Goal: Task Accomplishment & Management: Complete application form

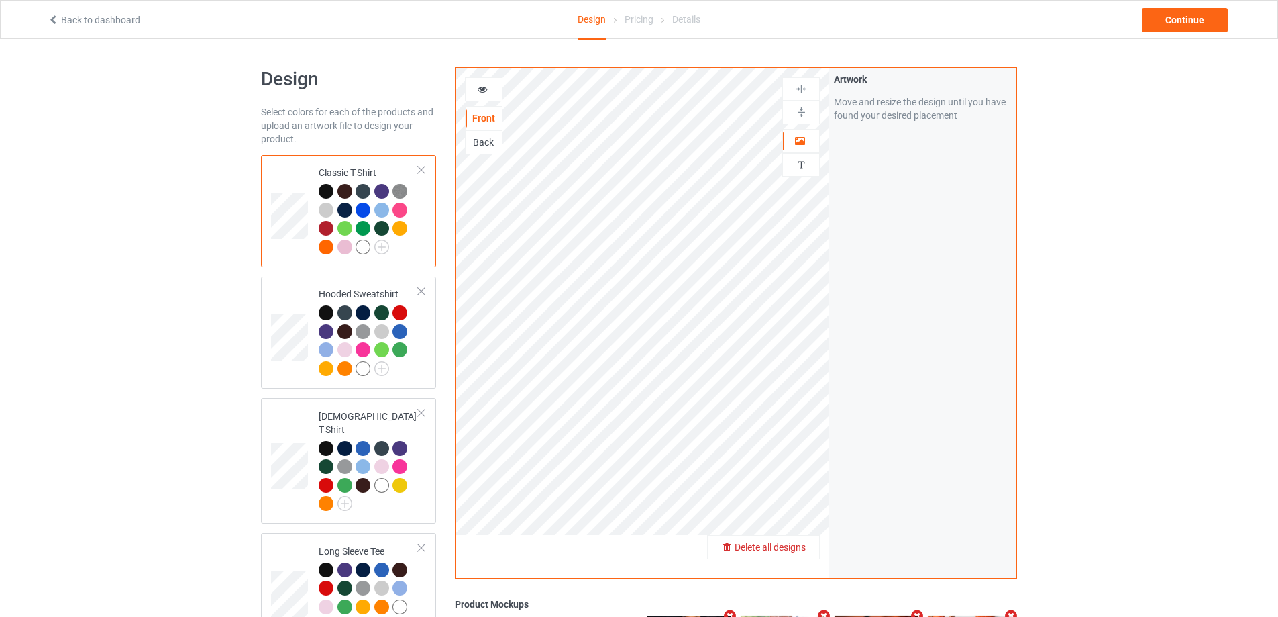
click at [791, 554] on div "Delete all designs" at bounding box center [763, 546] width 111 height 13
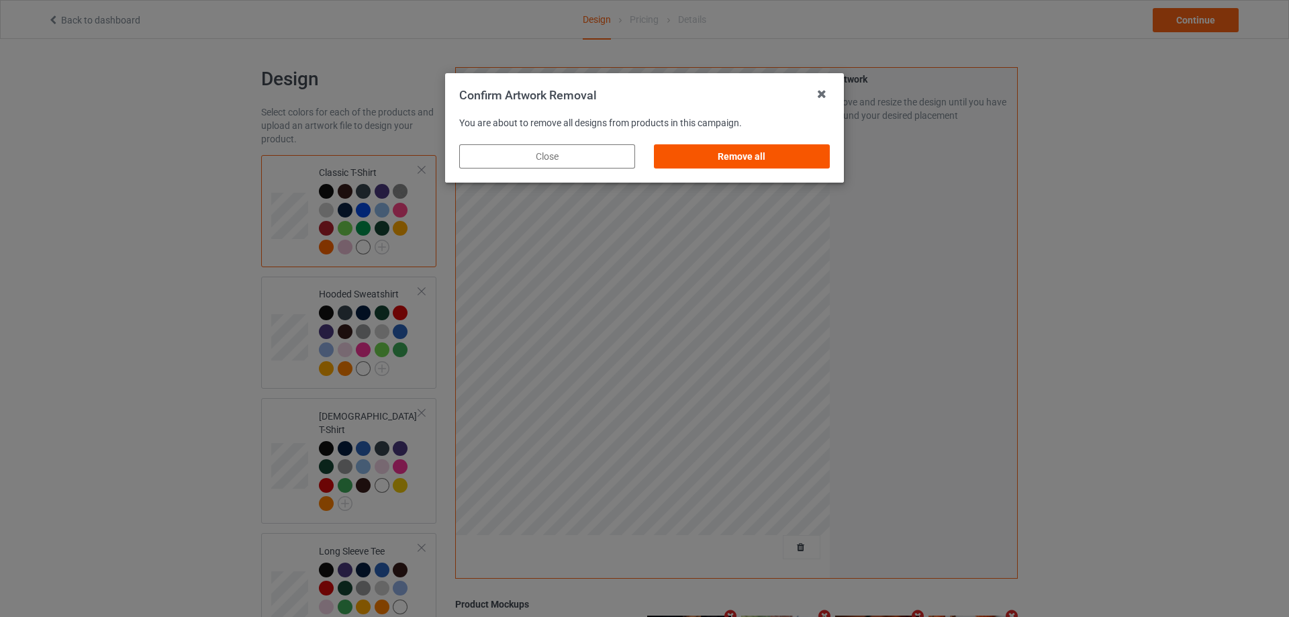
click at [769, 155] on div "Remove all" at bounding box center [742, 156] width 176 height 24
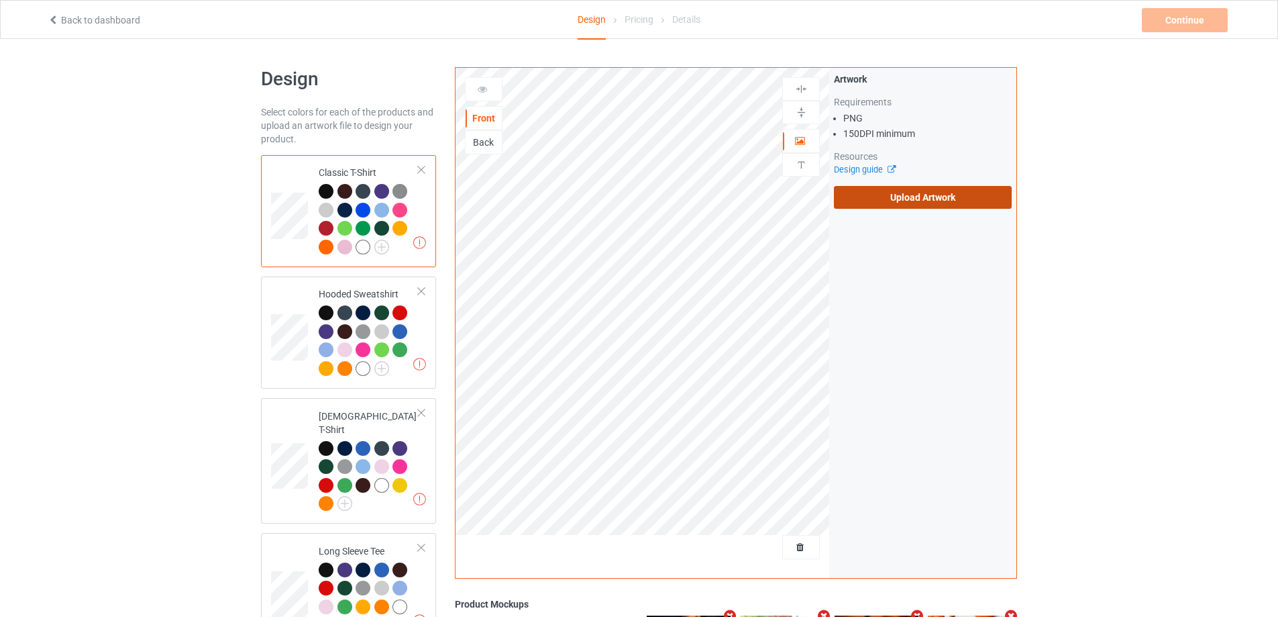
click at [882, 192] on label "Upload Artwork" at bounding box center [923, 197] width 178 height 23
click at [0, 0] on input "Upload Artwork" at bounding box center [0, 0] width 0 height 0
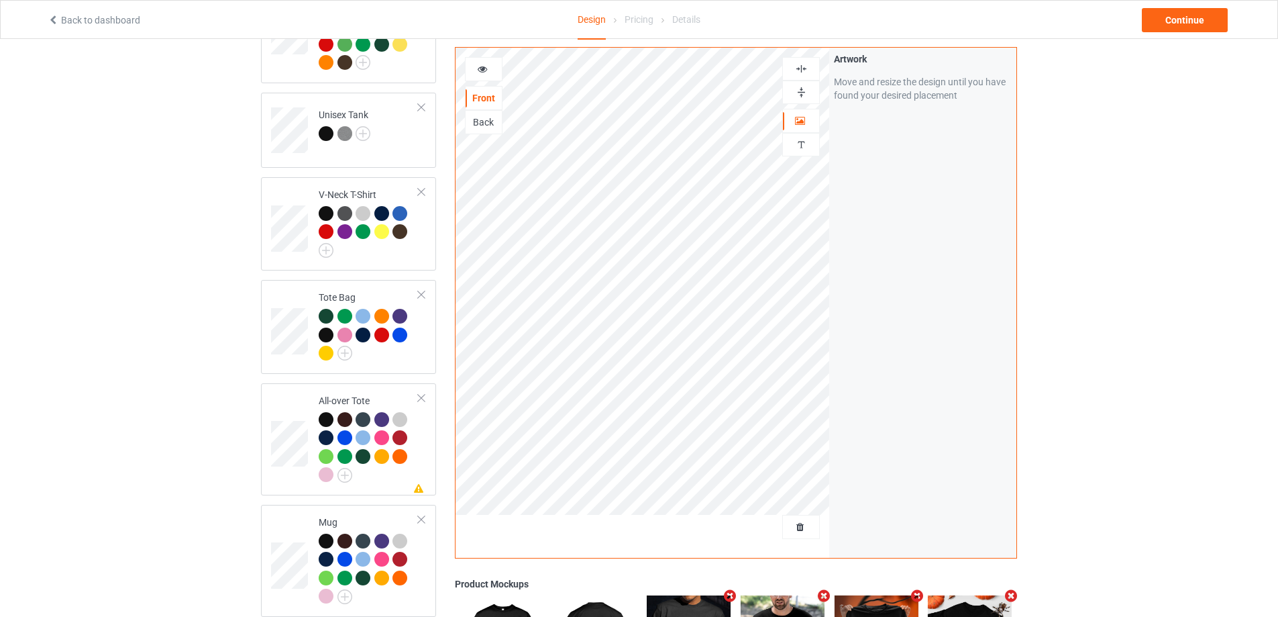
scroll to position [872, 0]
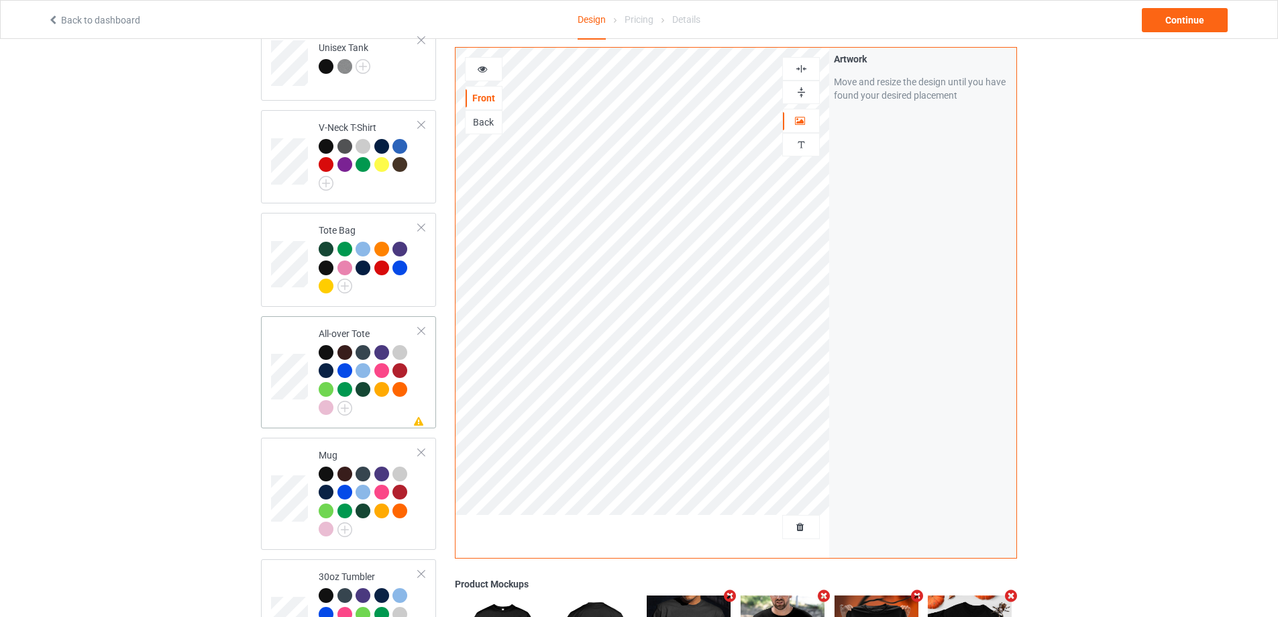
click at [405, 411] on td "Missing artwork on 1 side(s) All-over Tote" at bounding box center [368, 371] width 115 height 101
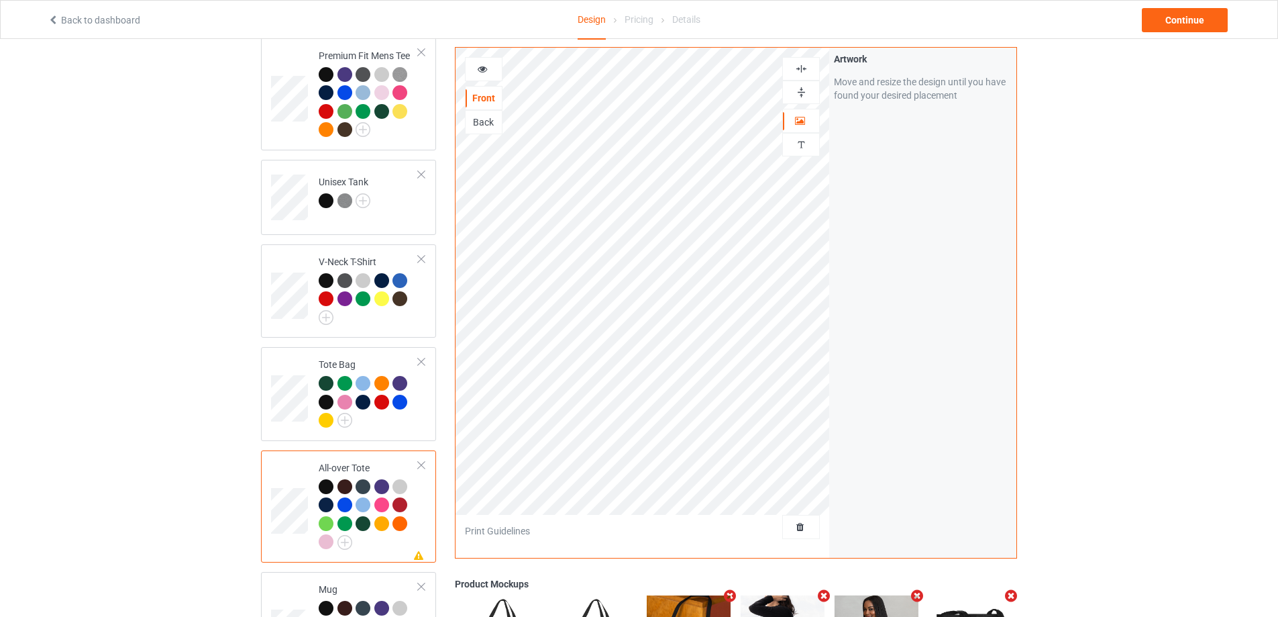
scroll to position [872, 0]
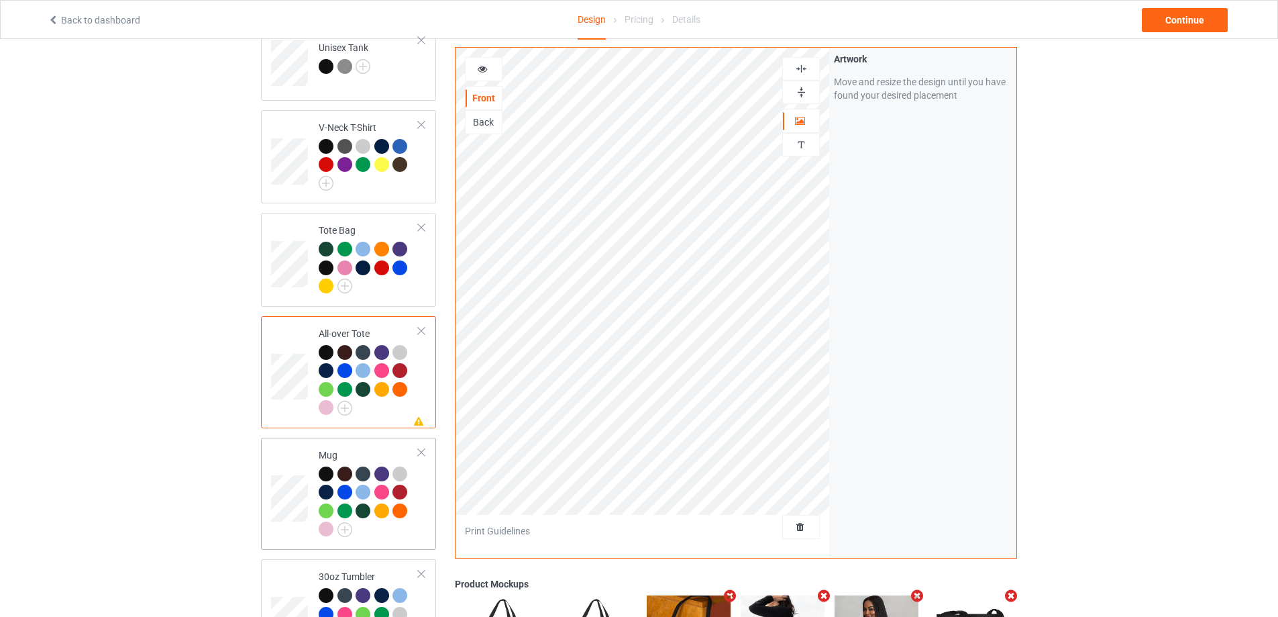
click at [406, 521] on div at bounding box center [369, 503] width 100 height 74
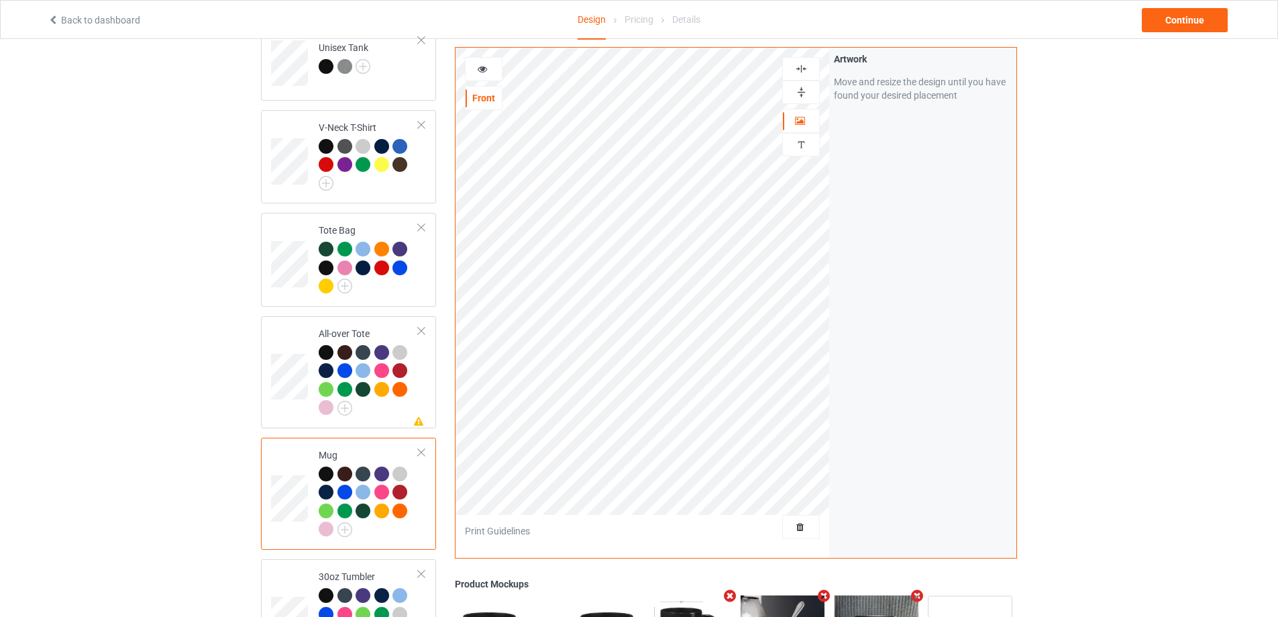
scroll to position [1134, 0]
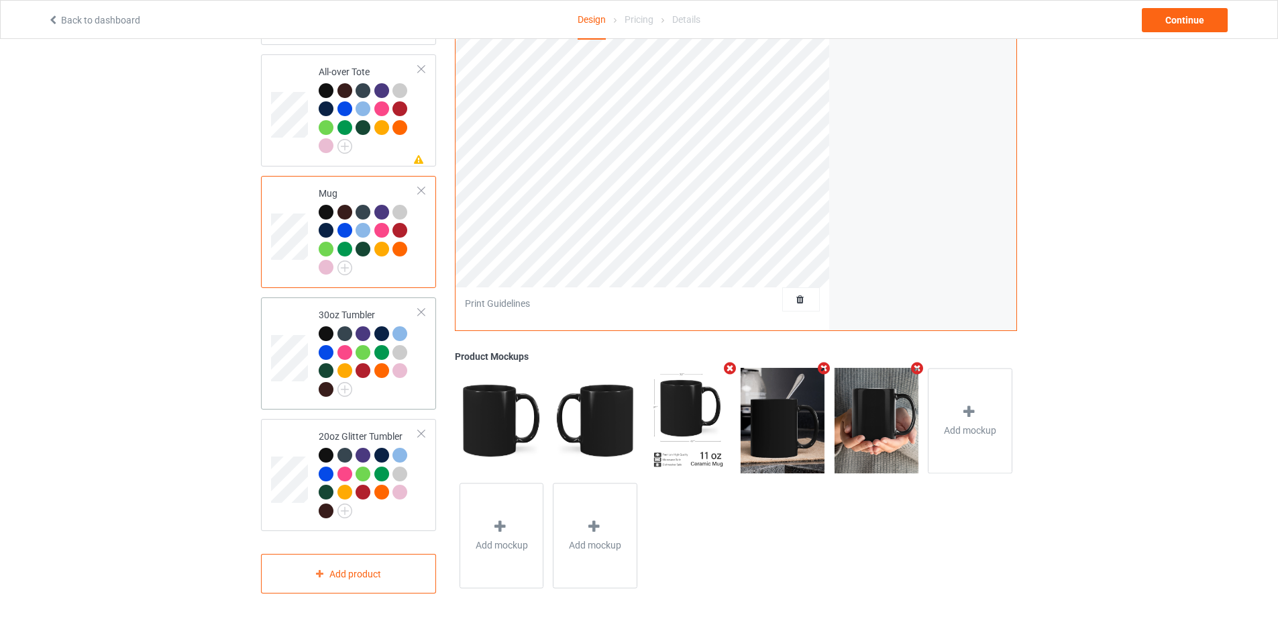
click at [402, 401] on div "30oz Tumbler" at bounding box center [348, 353] width 175 height 112
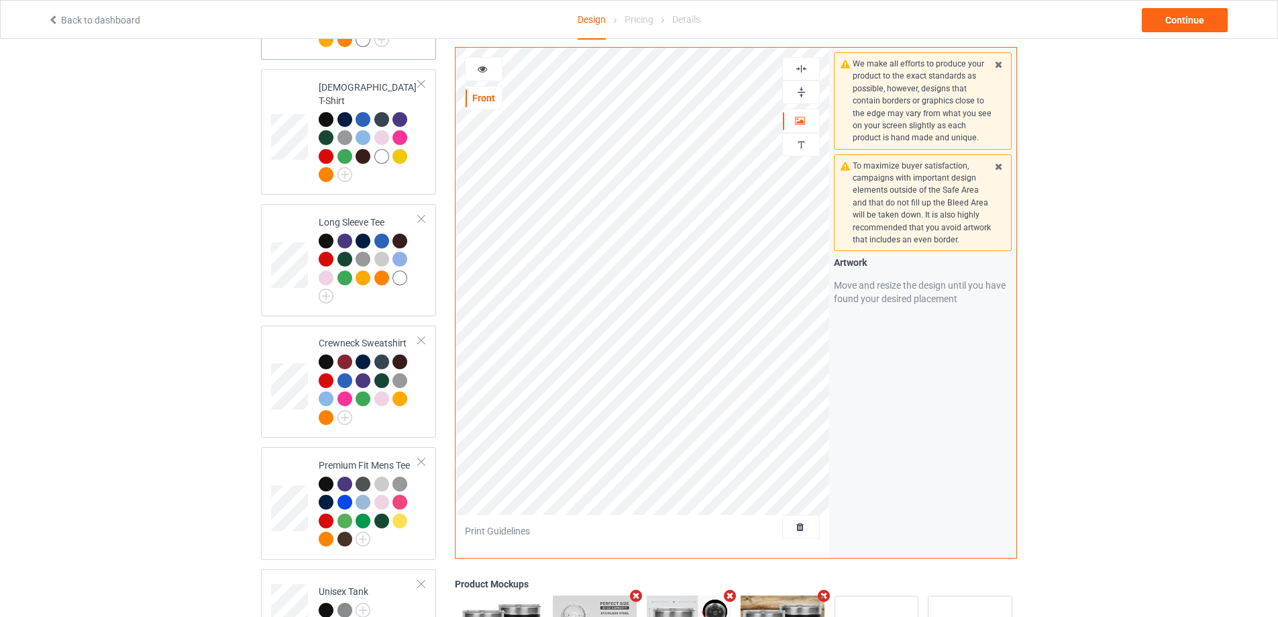
scroll to position [60, 0]
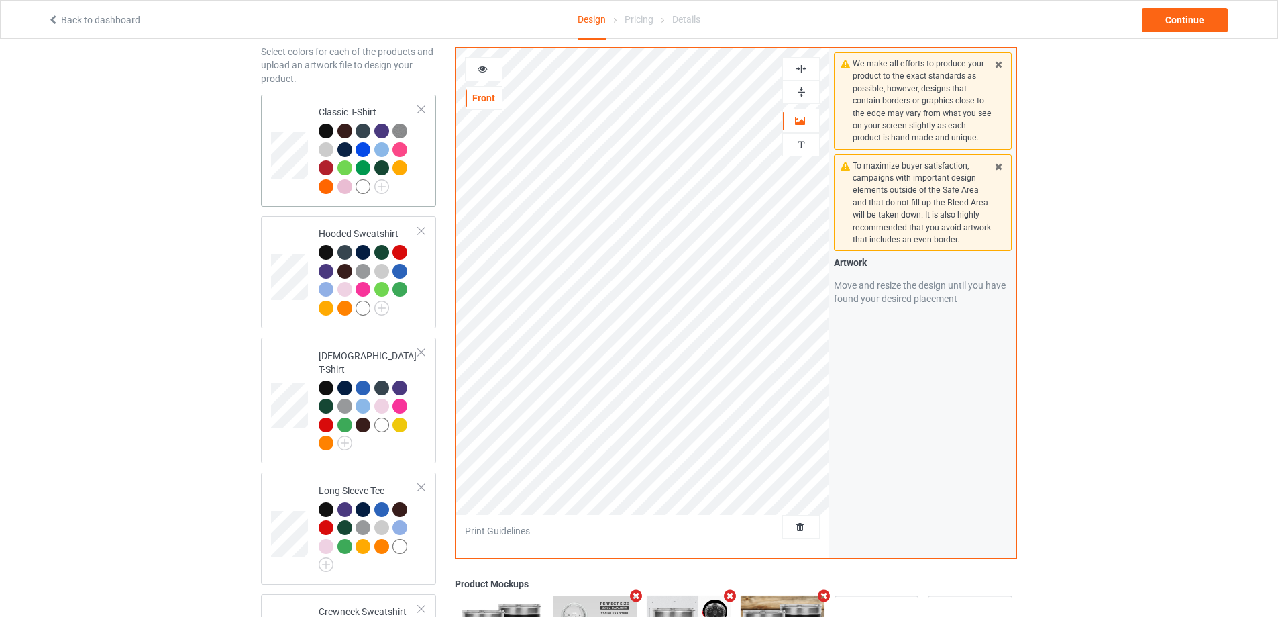
click at [406, 185] on div at bounding box center [369, 160] width 100 height 74
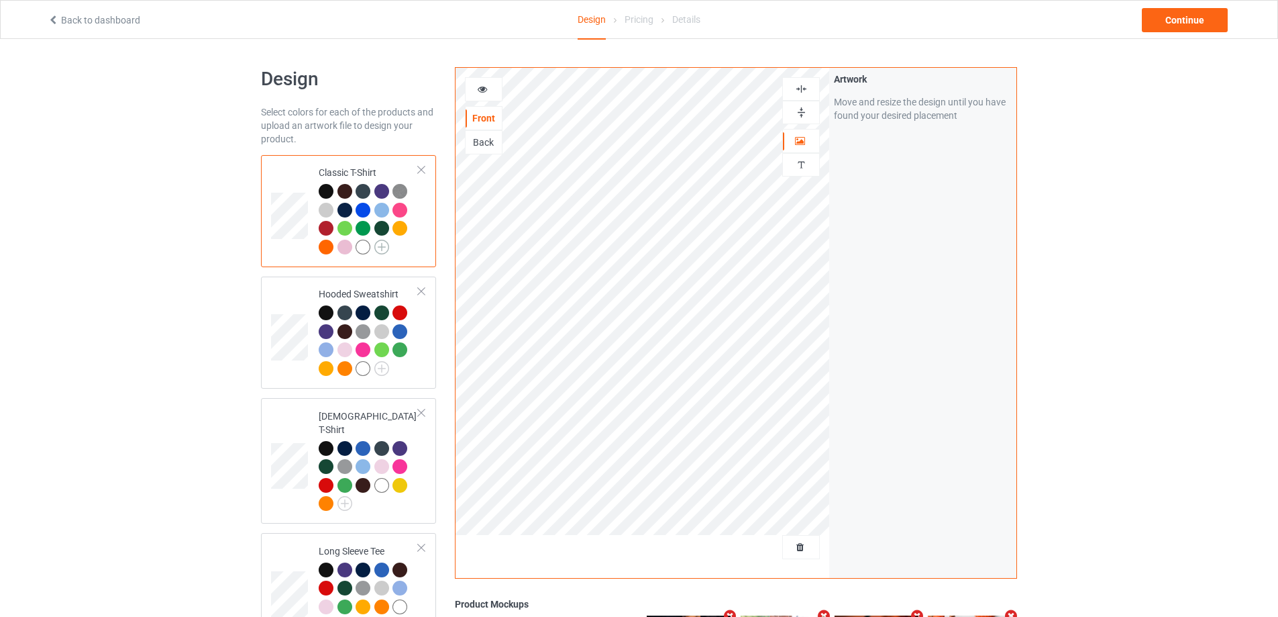
click at [385, 252] on img at bounding box center [381, 247] width 15 height 15
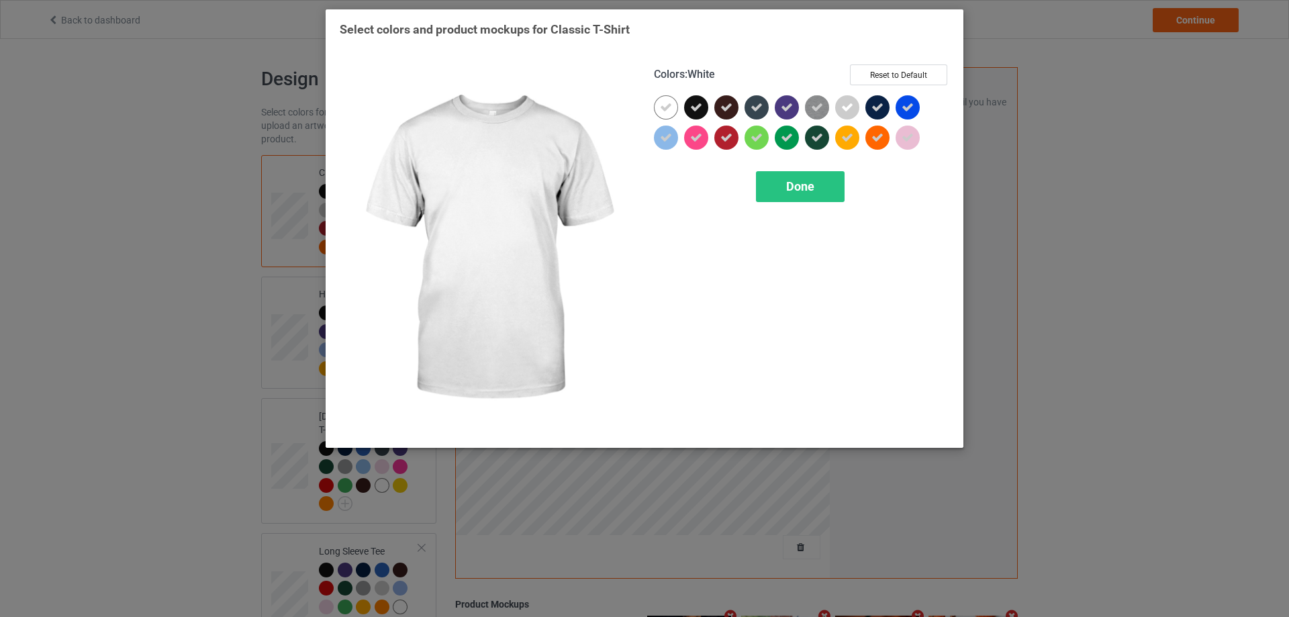
click at [670, 109] on icon at bounding box center [666, 107] width 12 height 12
click at [795, 184] on span "Done" at bounding box center [800, 186] width 28 height 14
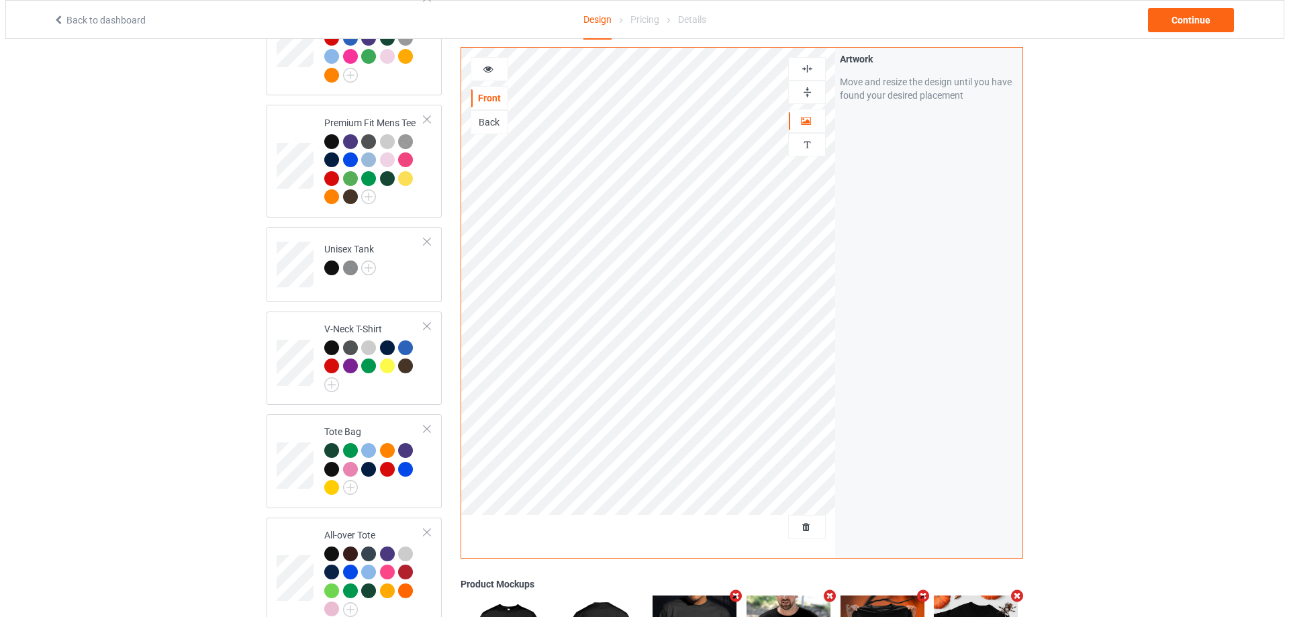
scroll to position [1074, 0]
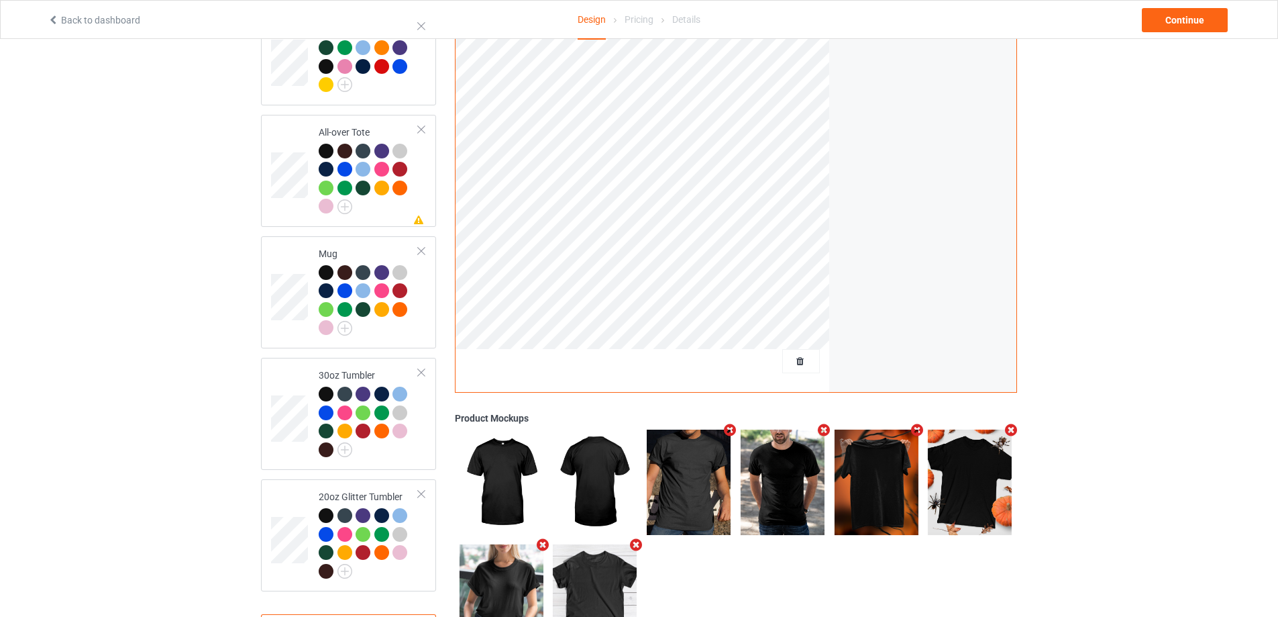
click at [921, 426] on icon "Remove mockup" at bounding box center [917, 430] width 17 height 14
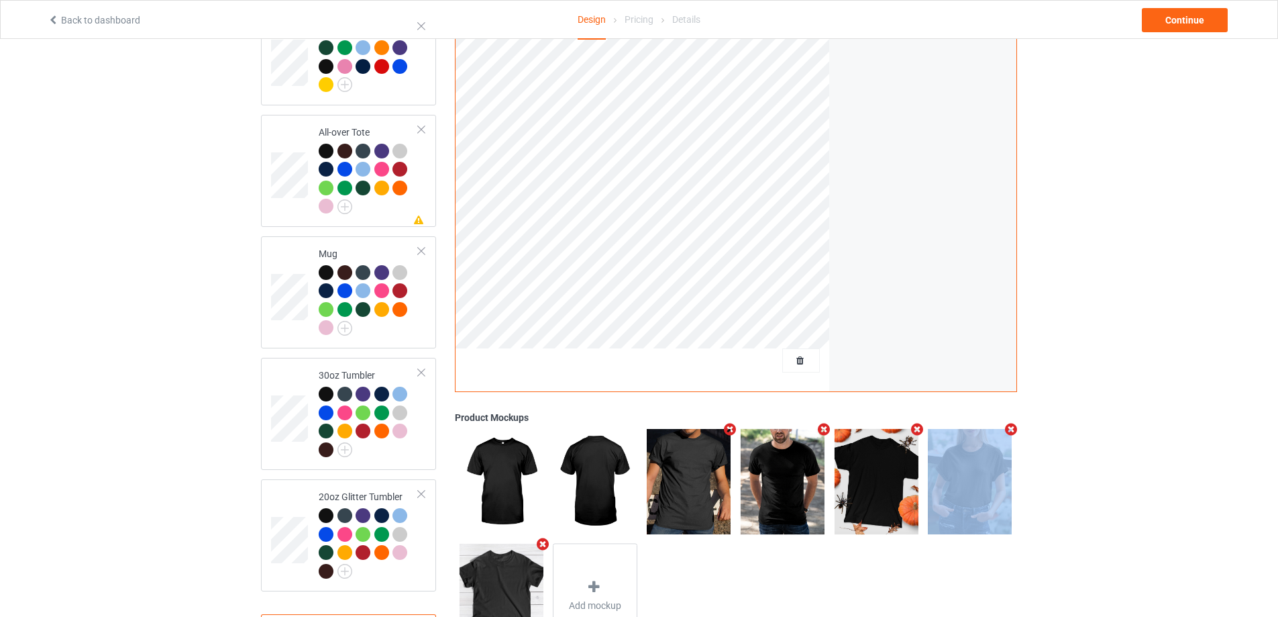
click at [921, 426] on icon "Remove mockup" at bounding box center [917, 430] width 17 height 14
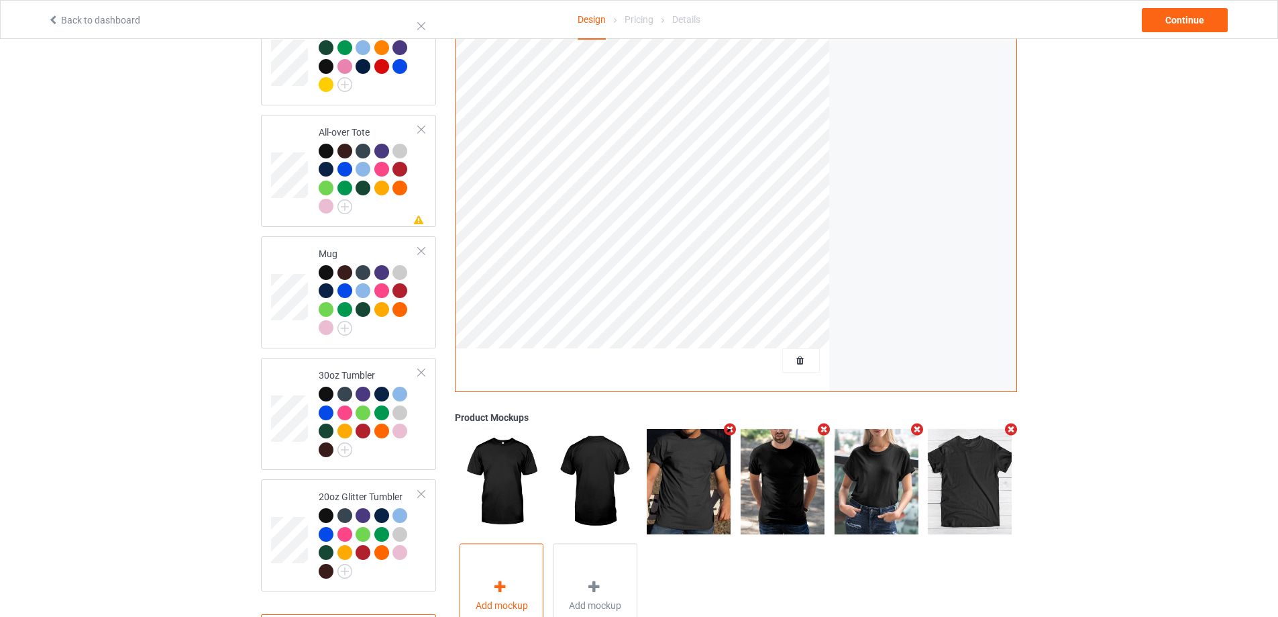
click at [515, 584] on div "Add mockup" at bounding box center [502, 596] width 85 height 105
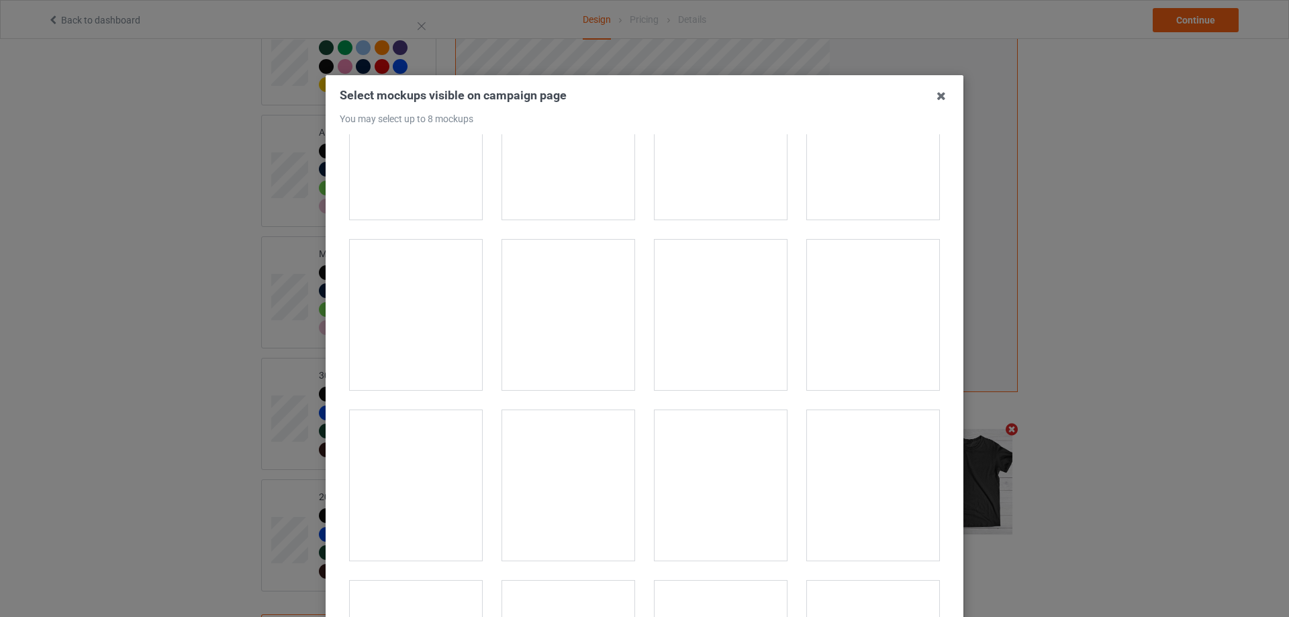
scroll to position [3758, 0]
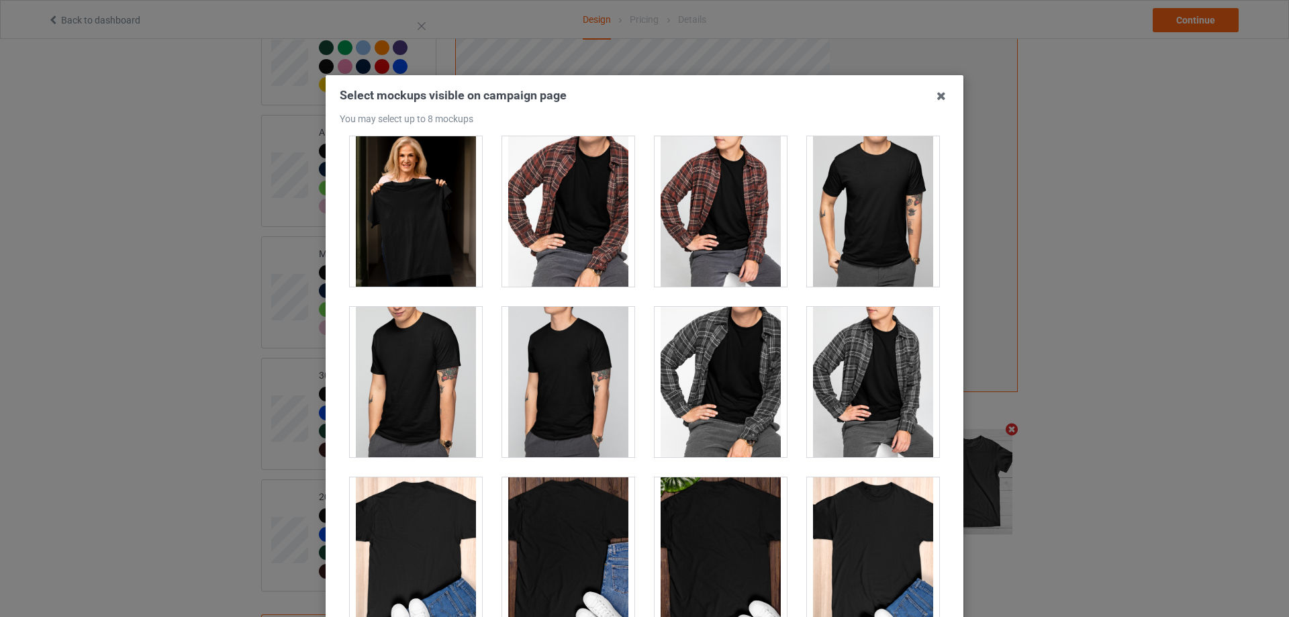
click at [444, 215] on div at bounding box center [416, 211] width 132 height 150
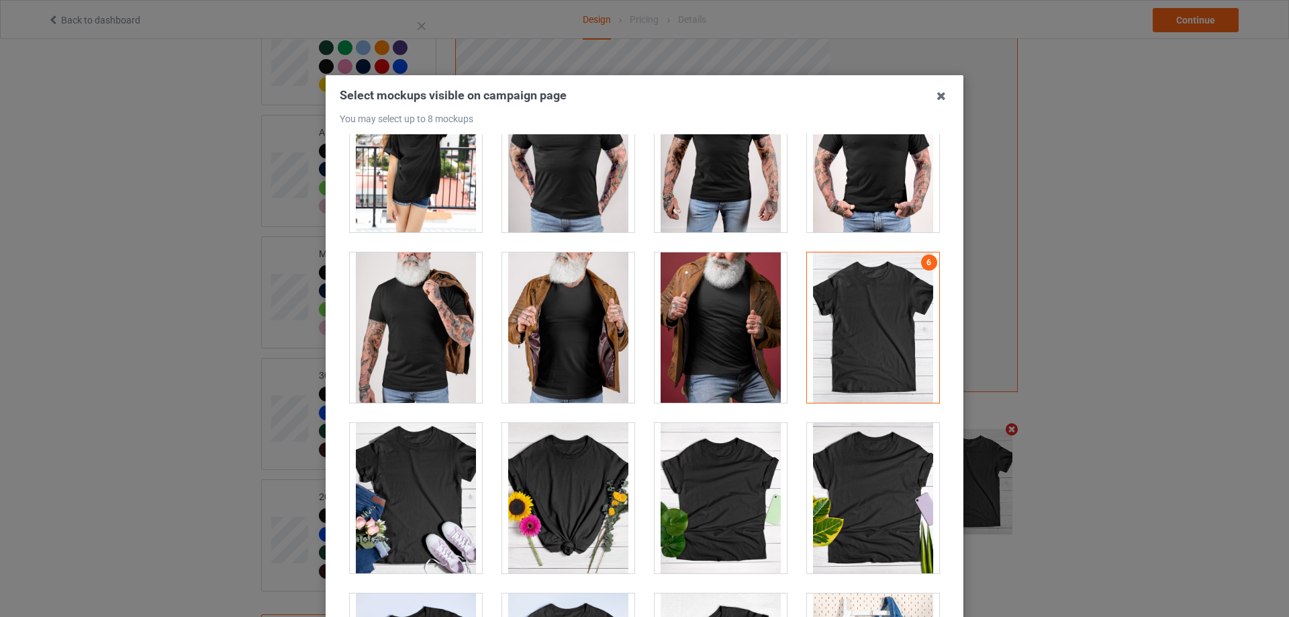
scroll to position [19110, 0]
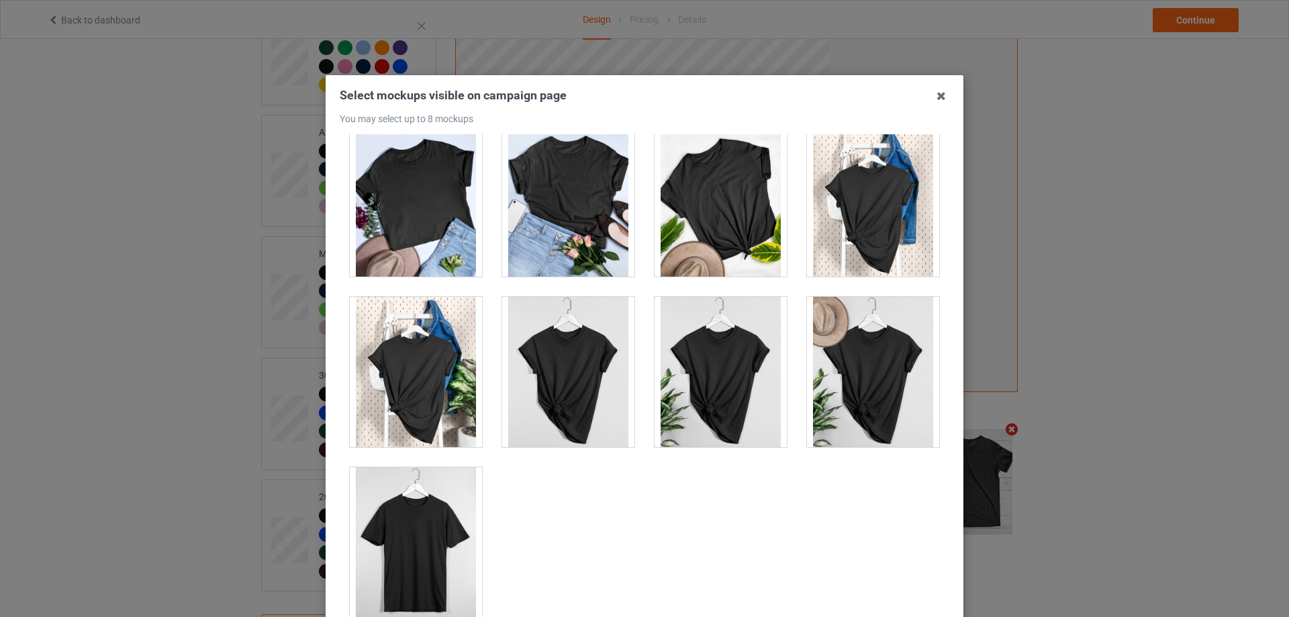
click at [427, 510] on div at bounding box center [416, 542] width 132 height 150
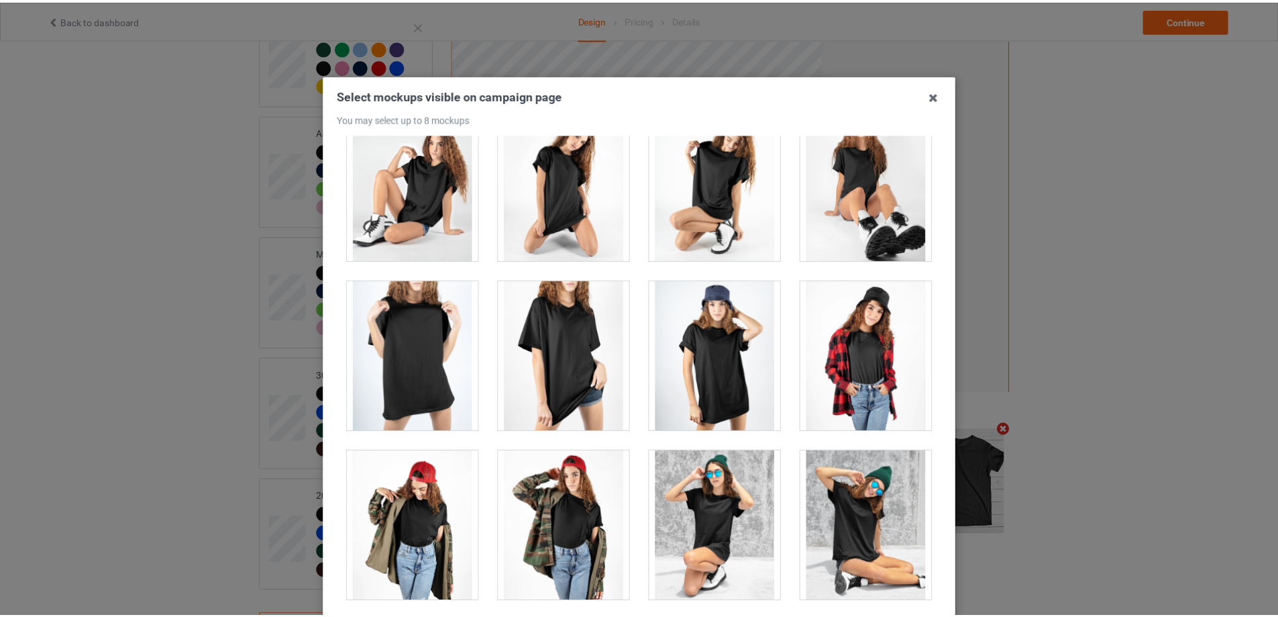
scroll to position [148, 0]
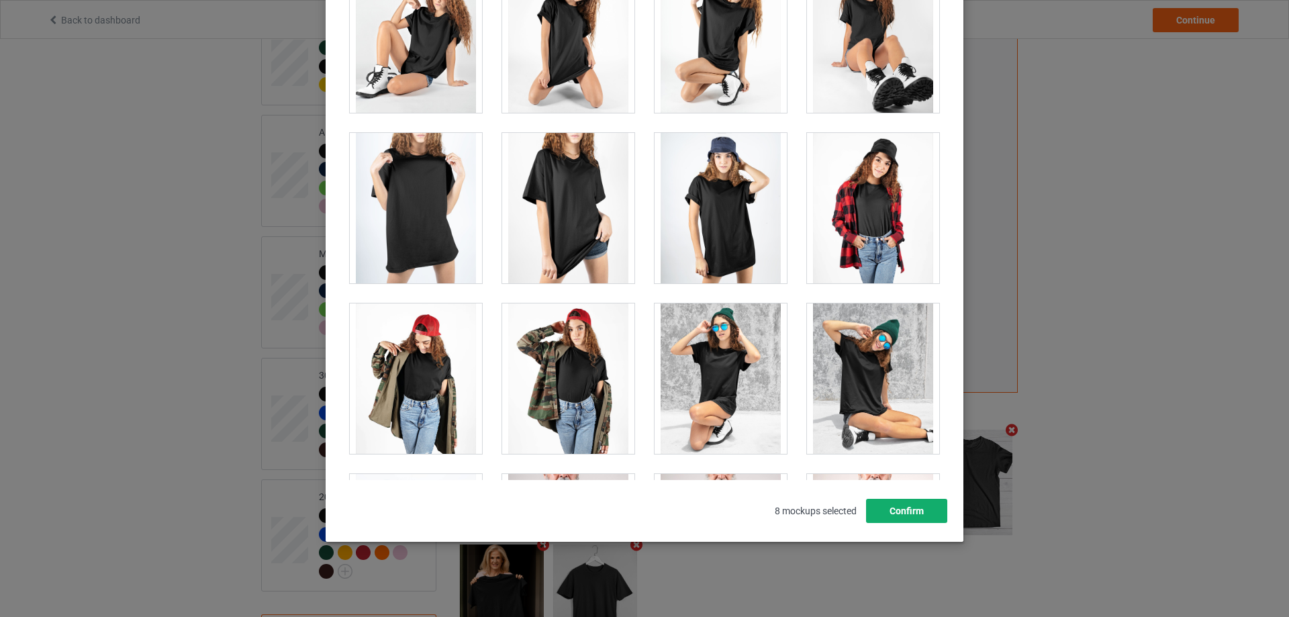
click at [898, 510] on button "Confirm" at bounding box center [906, 511] width 81 height 24
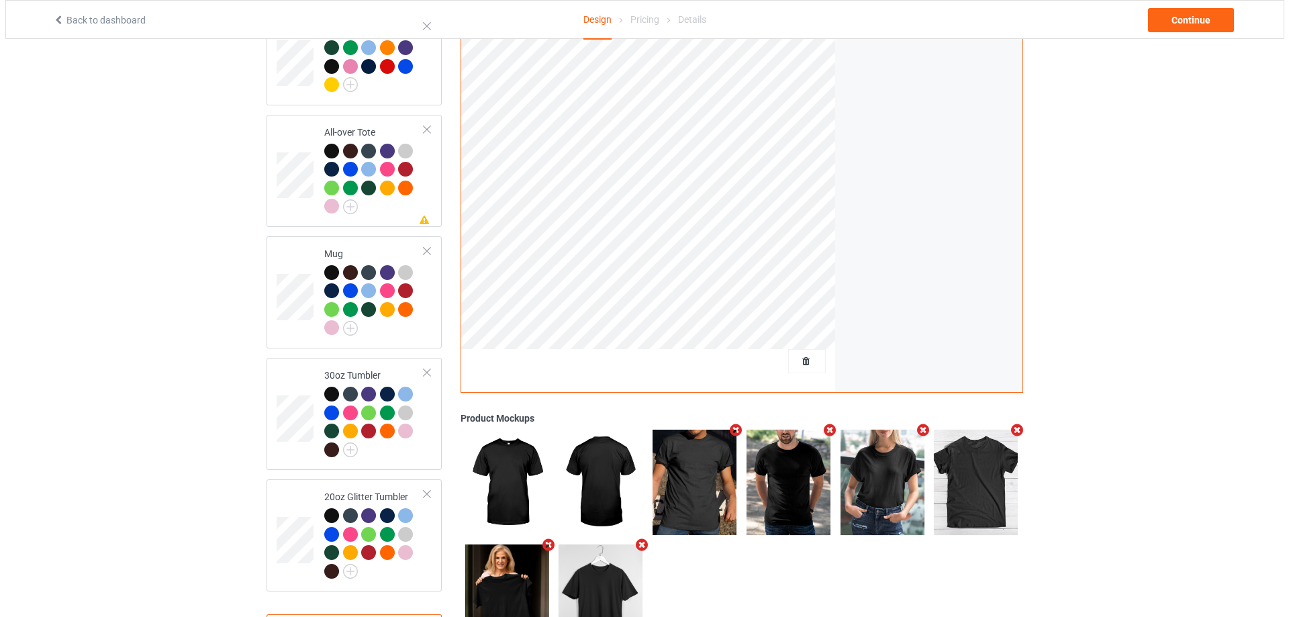
scroll to position [1134, 0]
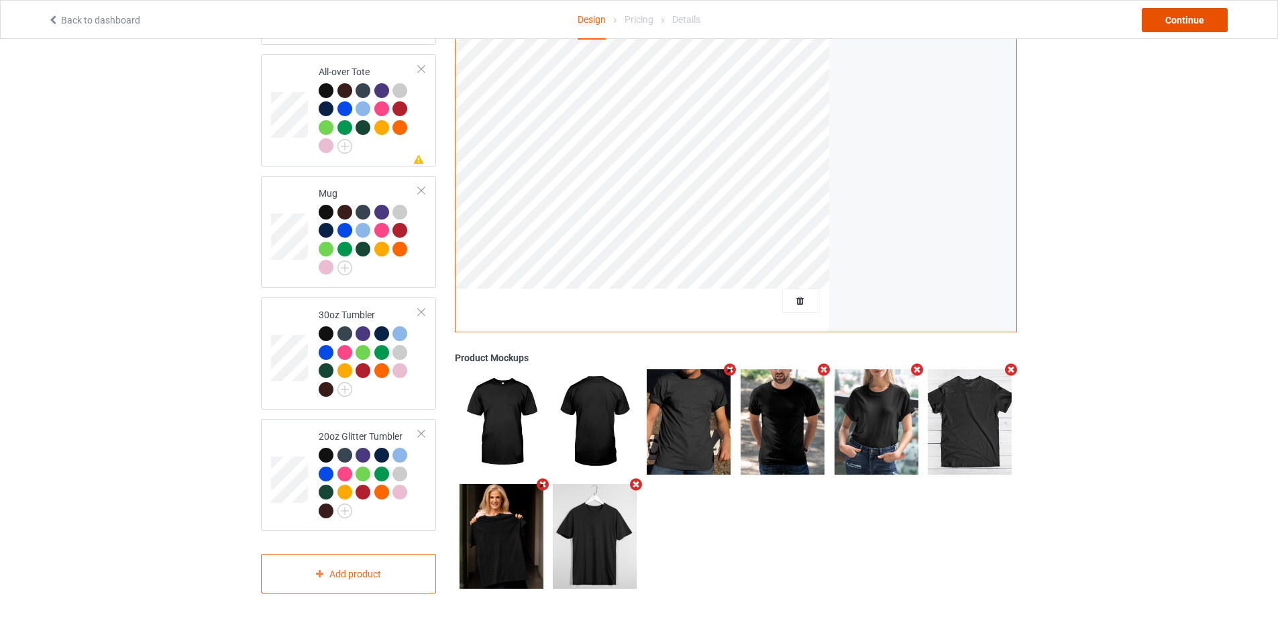
click at [1179, 20] on div "Continue" at bounding box center [1185, 20] width 86 height 24
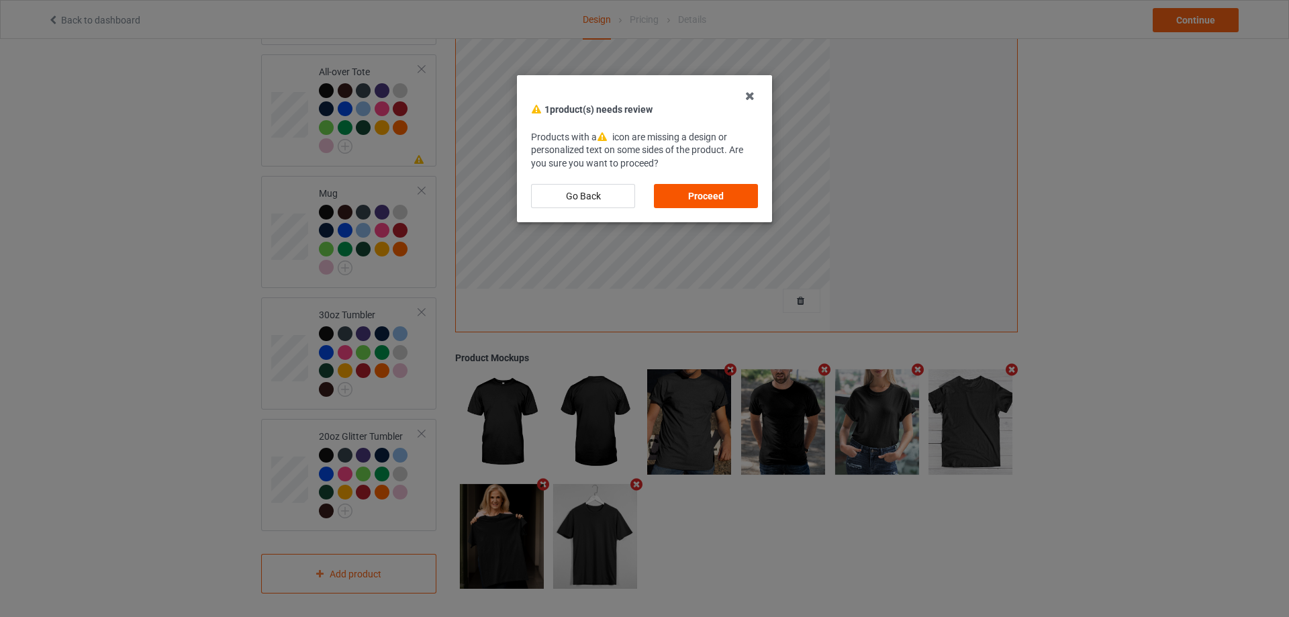
click at [734, 202] on div "Proceed" at bounding box center [706, 196] width 104 height 24
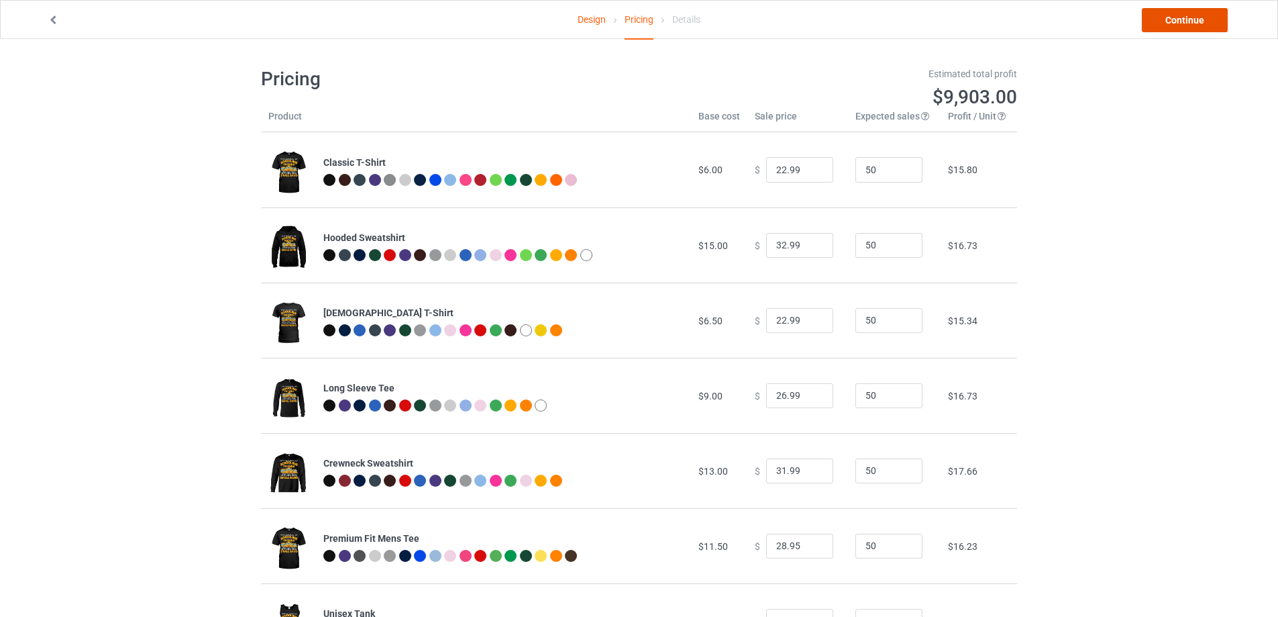
click at [1148, 16] on link "Continue" at bounding box center [1185, 20] width 86 height 24
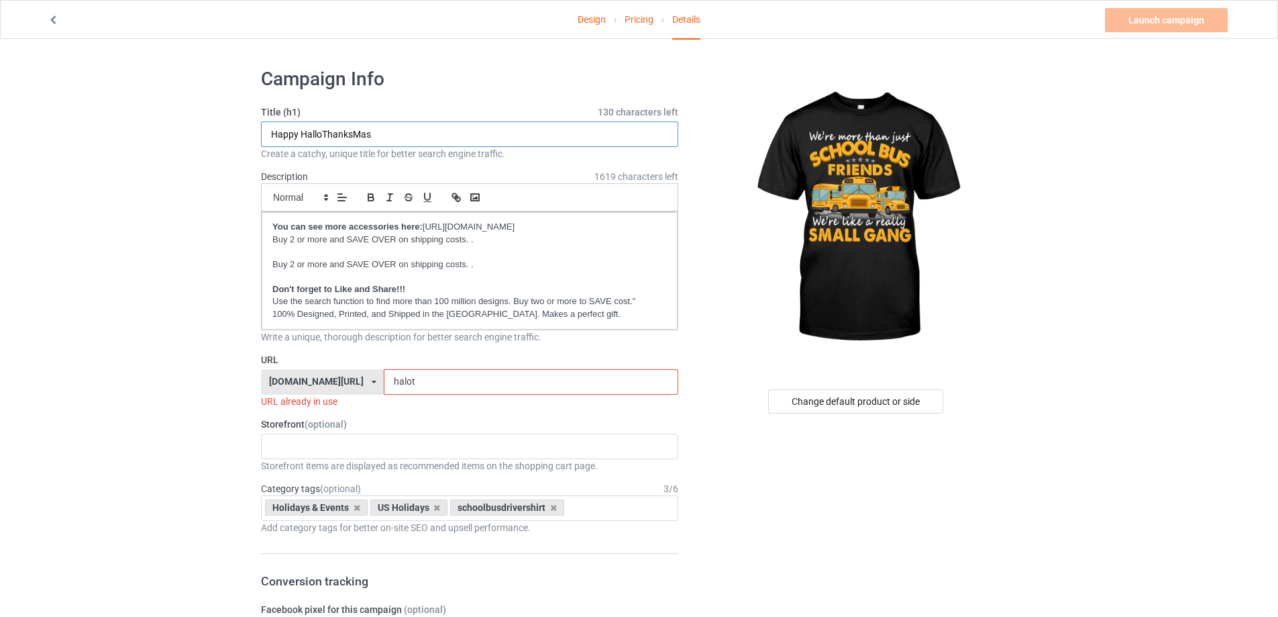
click at [384, 134] on input "Happy HalloThanksMas" at bounding box center [469, 134] width 417 height 26
paste input "We're more than just school bus driver friends - We're like a Really Small Gang…"
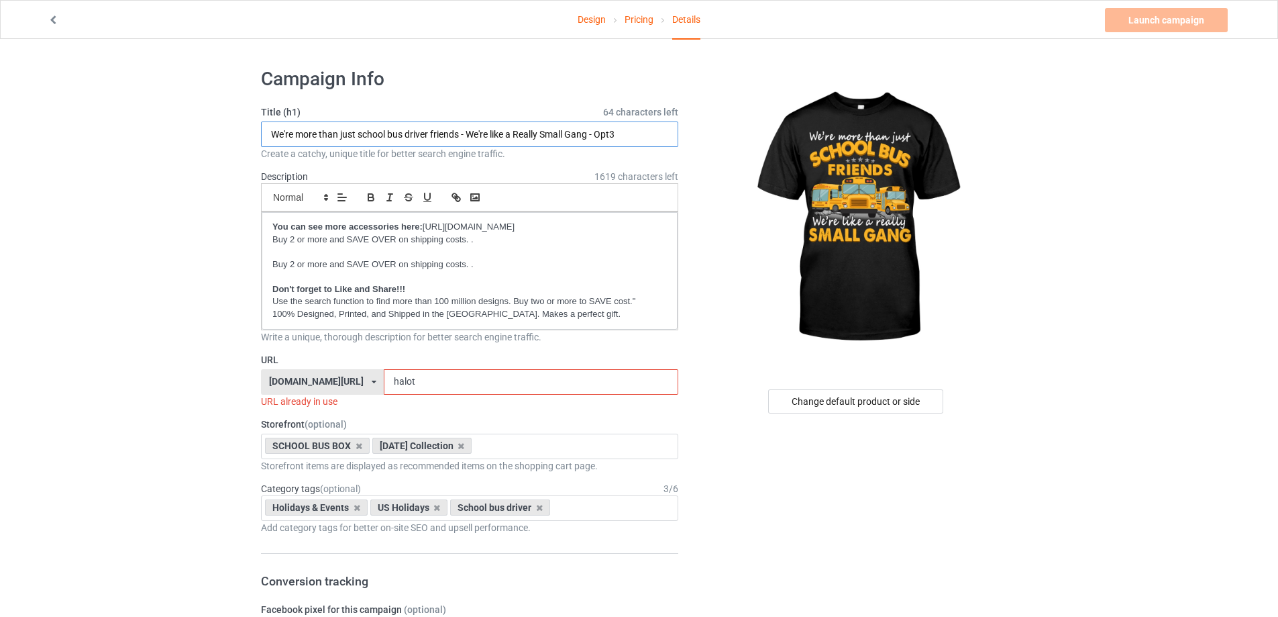
click at [607, 136] on input "We're more than just school bus driver friends - We're like a Really Small Gang…" at bounding box center [469, 134] width 417 height 26
drag, startPoint x: 629, startPoint y: 134, endPoint x: 596, endPoint y: 138, distance: 33.8
click at [596, 138] on input "We're more than just school bus driver friends - We're like a Really Small Gang…" at bounding box center [469, 134] width 417 height 26
type input "We're more than just school bus driver friends - We're like a Really Small Gang"
click at [483, 366] on div "URL [DOMAIN_NAME][URL] [DOMAIN_NAME][URL] [DOMAIN_NAME][URL] [DOMAIN_NAME][URL]…" at bounding box center [469, 380] width 417 height 55
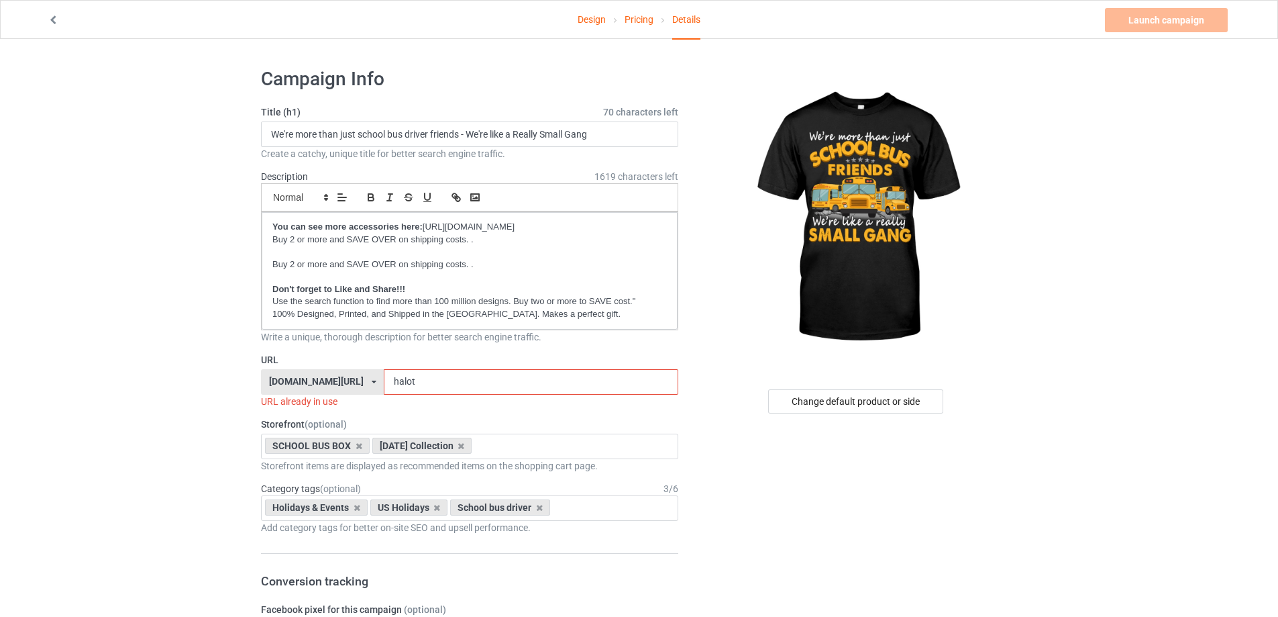
click at [476, 376] on input "halot" at bounding box center [531, 382] width 294 height 26
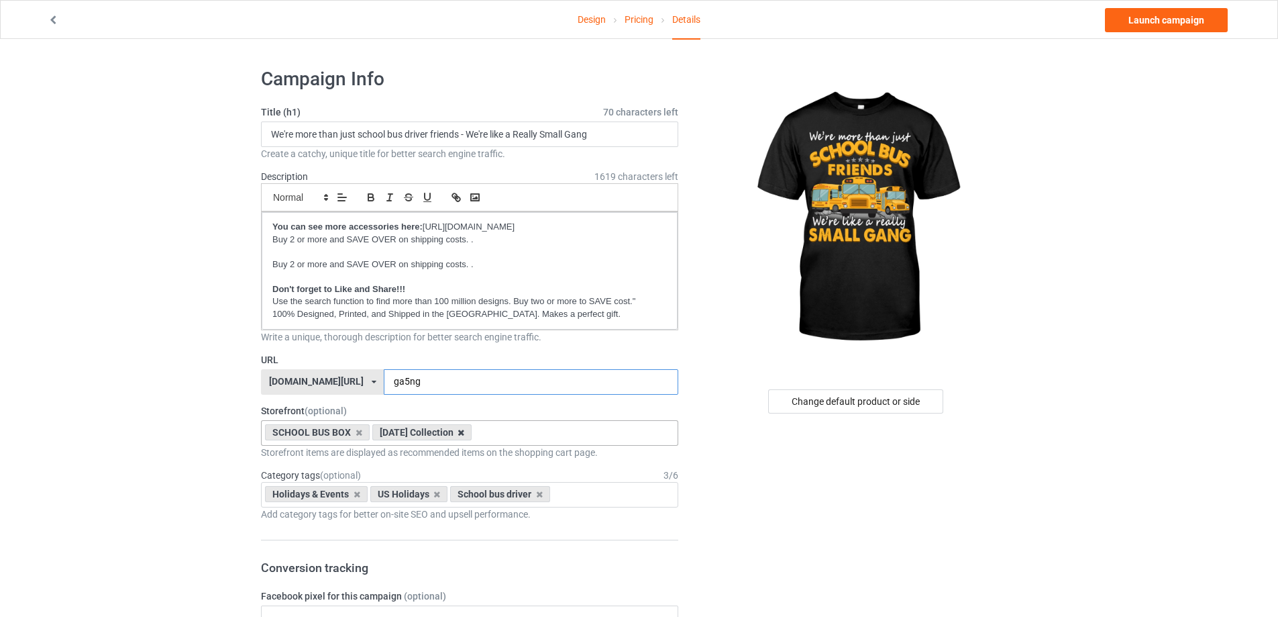
type input "ga5ng"
click at [464, 433] on icon at bounding box center [461, 432] width 7 height 9
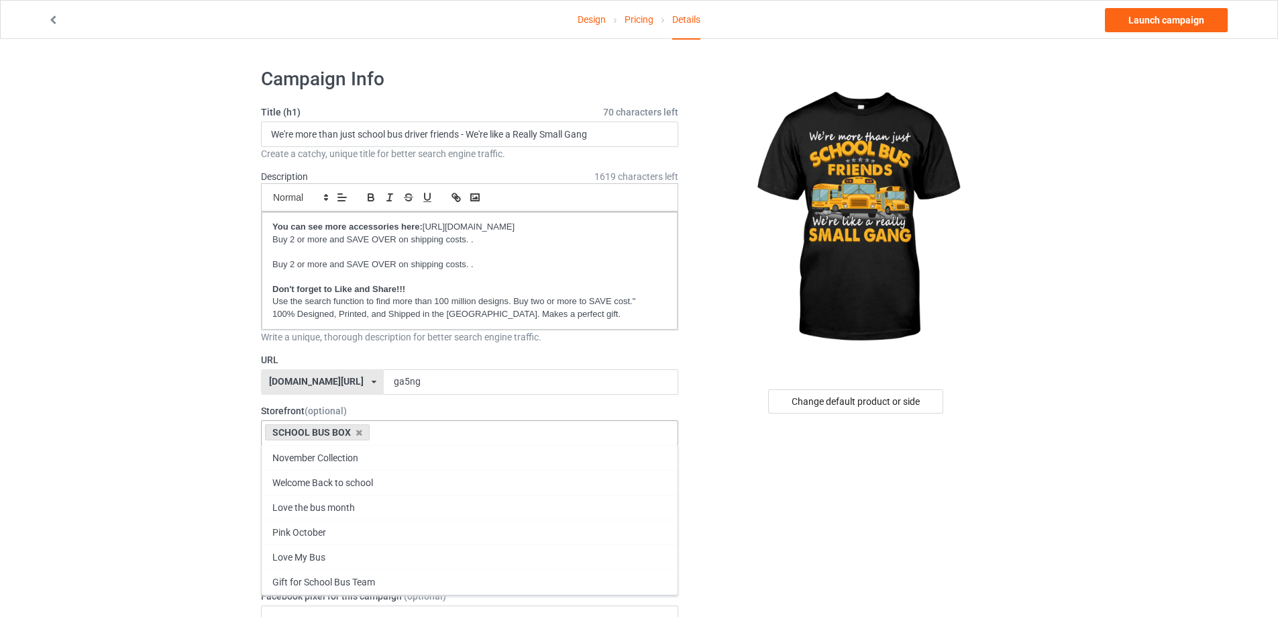
click at [474, 433] on div "SCHOOL BUS BOX November Collection Welcome Back to school Love the bus month Pi…" at bounding box center [469, 433] width 417 height 26
click at [394, 499] on div "Love the bus month" at bounding box center [470, 507] width 416 height 25
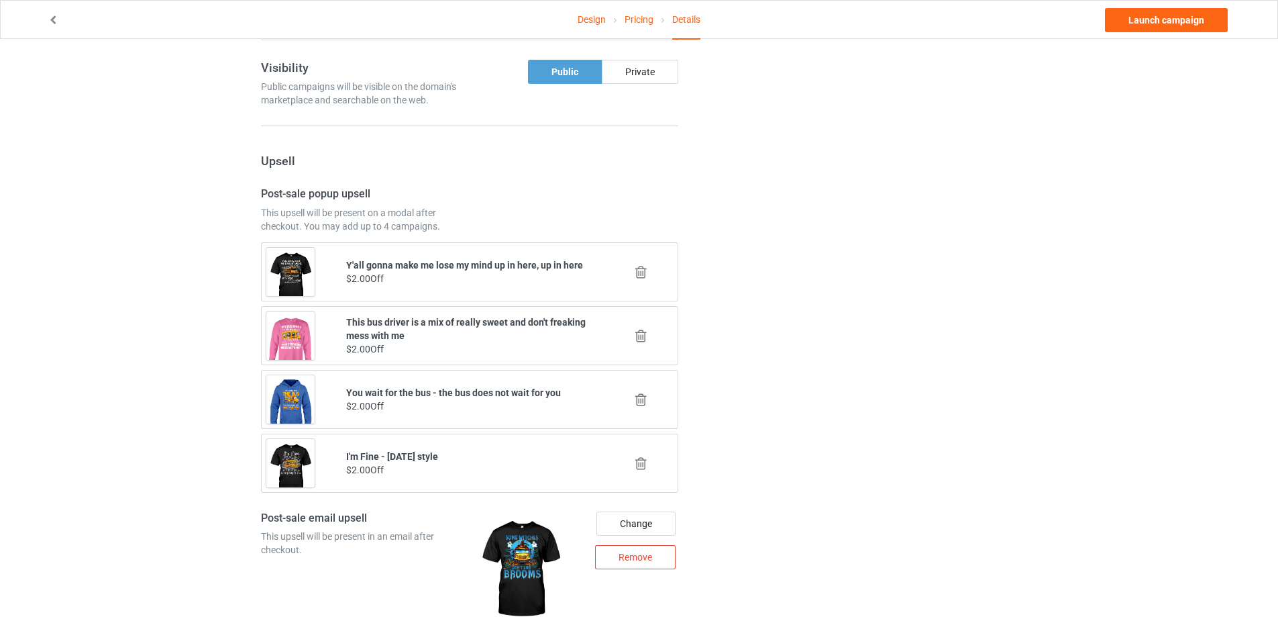
scroll to position [872, 0]
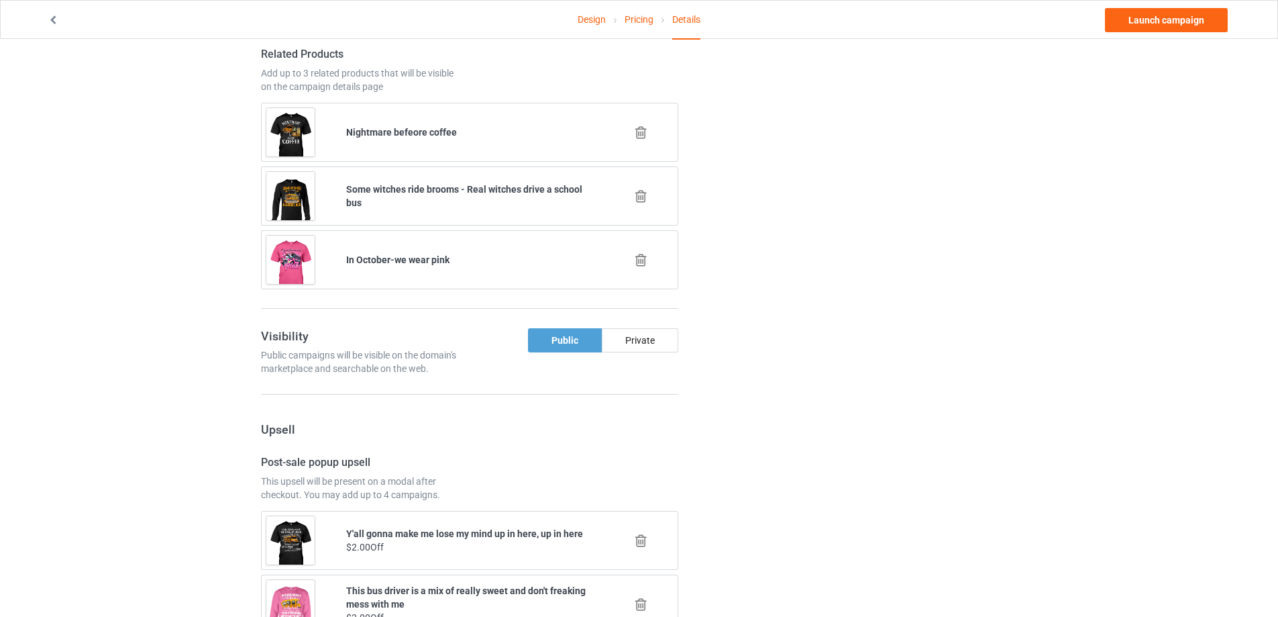
click at [645, 258] on icon at bounding box center [641, 260] width 17 height 14
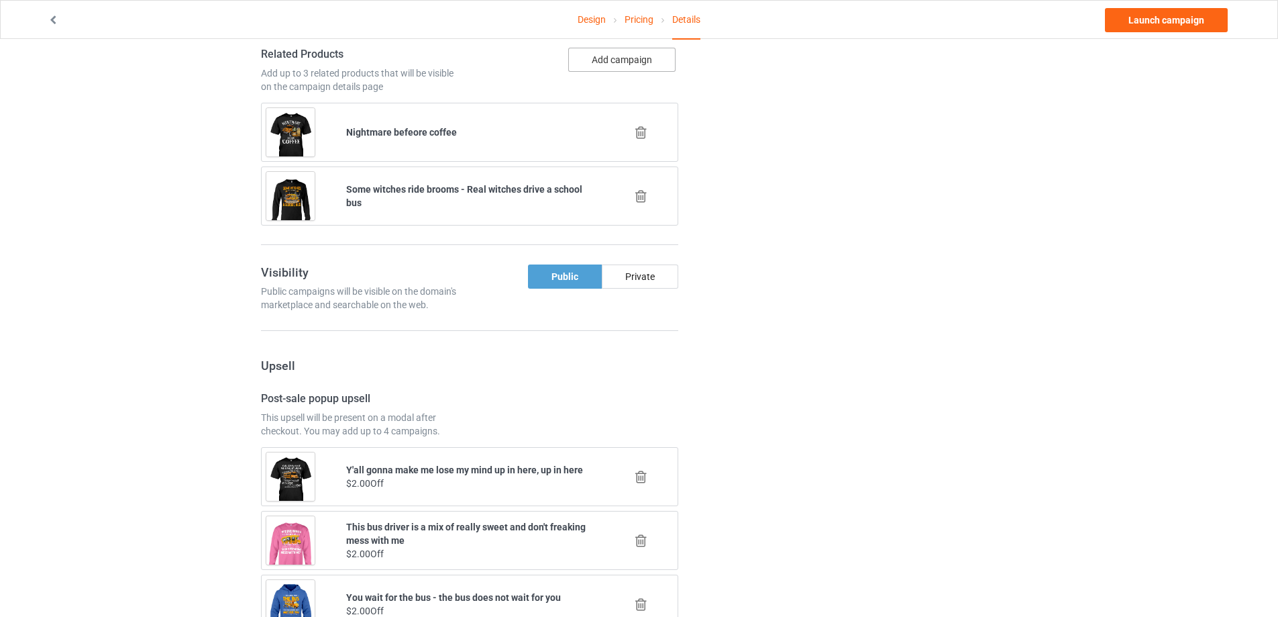
click at [617, 68] on button "Add campaign" at bounding box center [621, 60] width 107 height 24
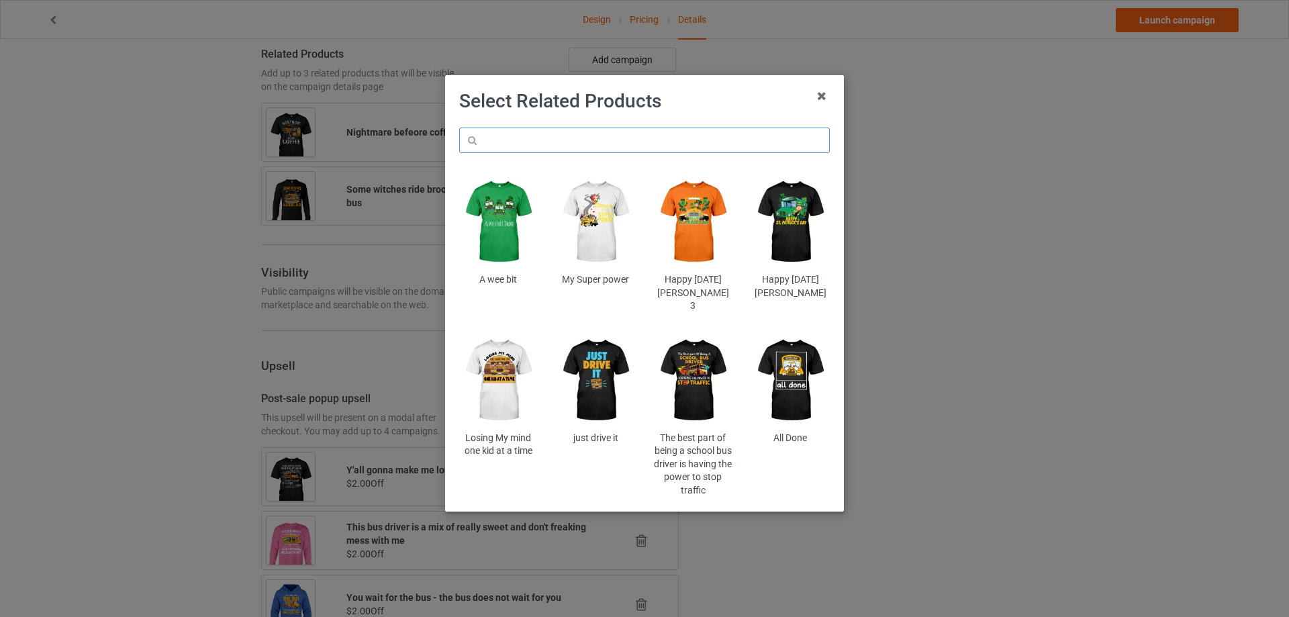
click at [590, 141] on input "text" at bounding box center [644, 141] width 370 height 26
paste input "cdl5"
type input "cdl5"
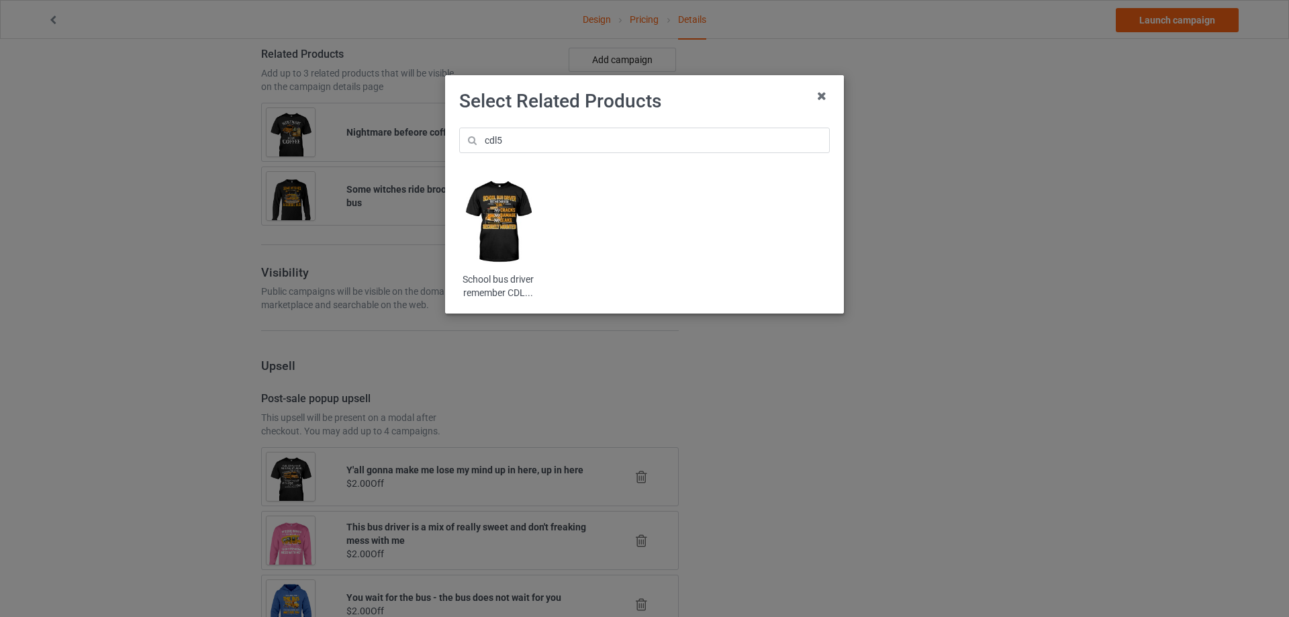
click at [508, 202] on img at bounding box center [498, 222] width 79 height 98
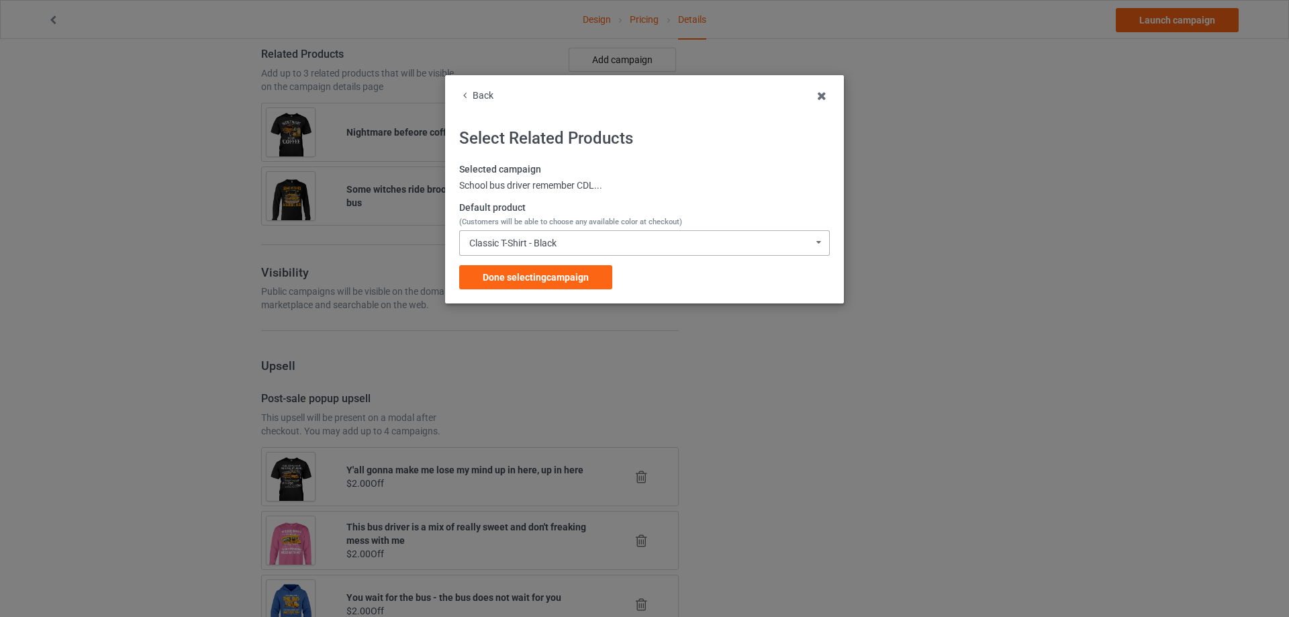
click at [528, 232] on div "Classic T-Shirt - Black Classic T-Shirt - Black Classic T-Shirt - Charcoal Grey…" at bounding box center [644, 243] width 370 height 26
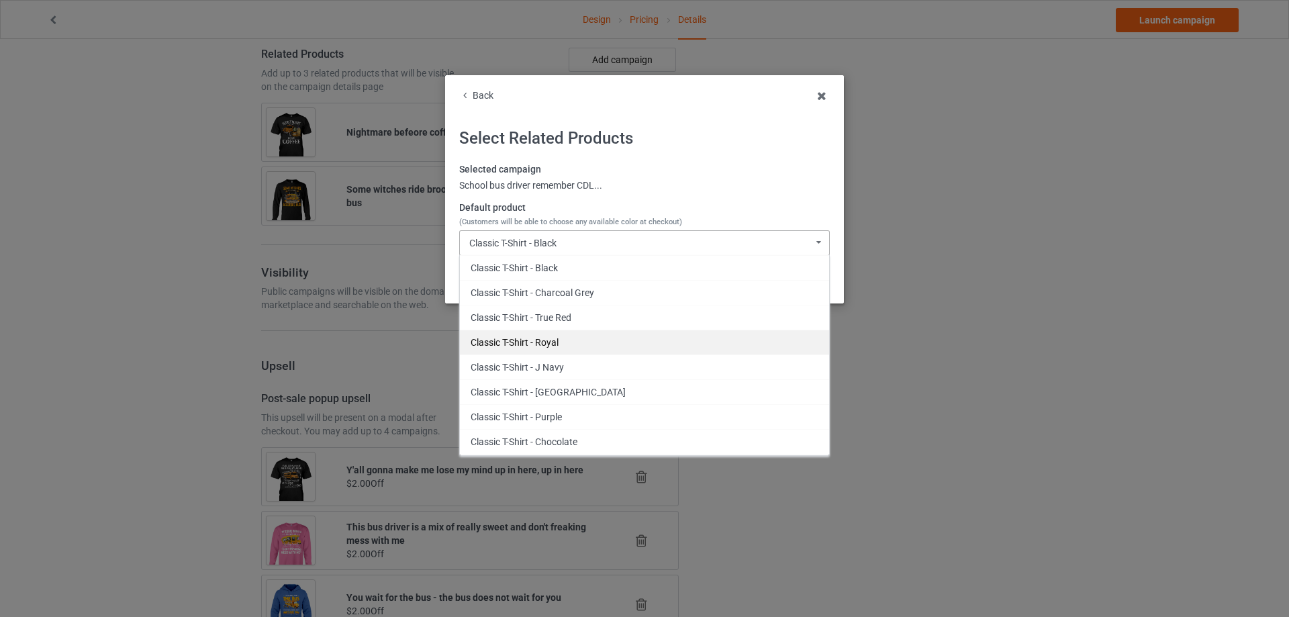
click at [598, 336] on div "Classic T-Shirt - Royal" at bounding box center [644, 342] width 369 height 25
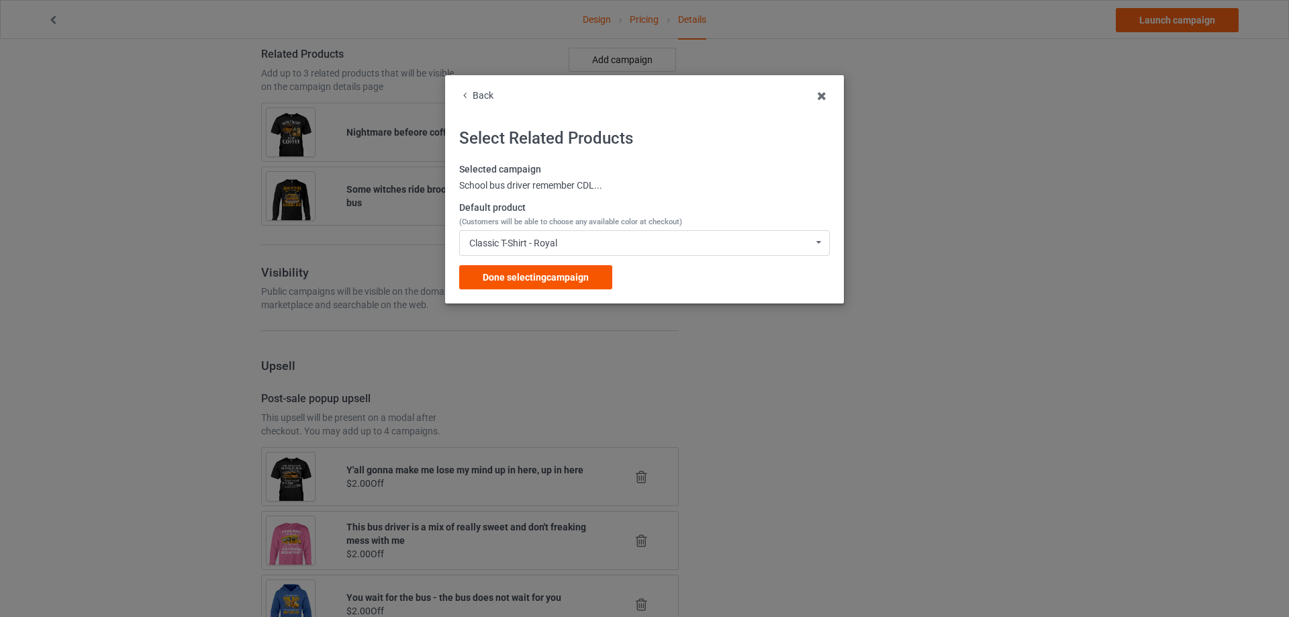
click at [591, 265] on div "Done selecting campaign" at bounding box center [535, 277] width 153 height 24
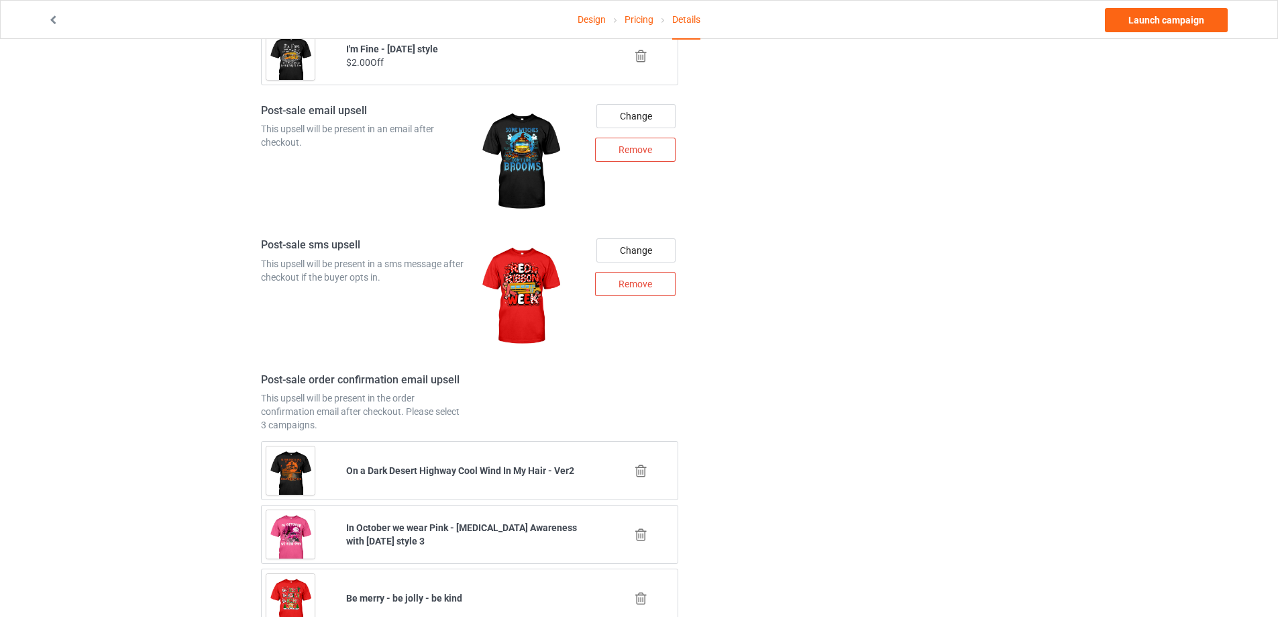
scroll to position [1666, 0]
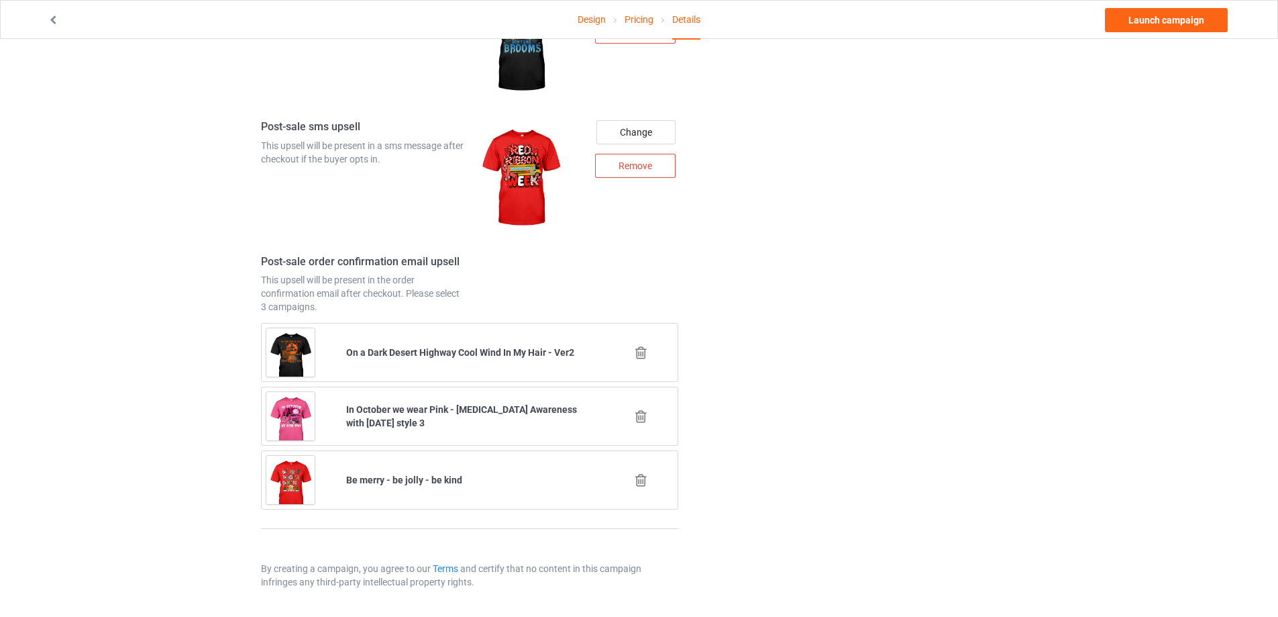
click at [640, 416] on icon at bounding box center [641, 416] width 17 height 14
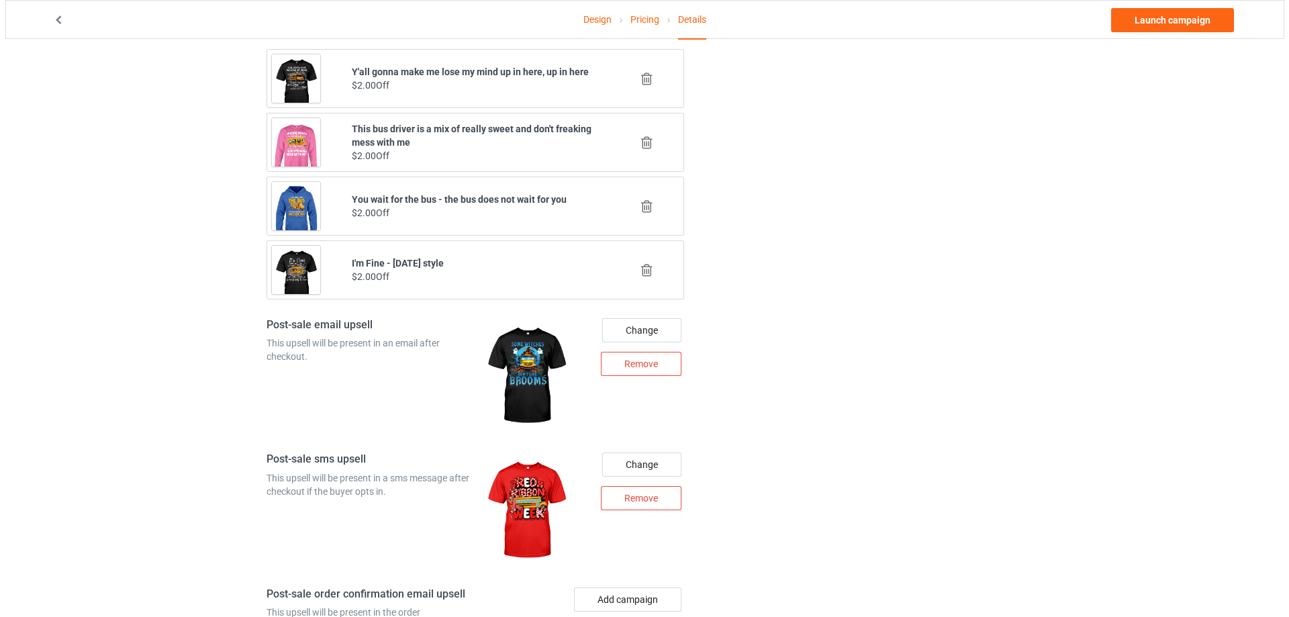
scroll to position [1603, 0]
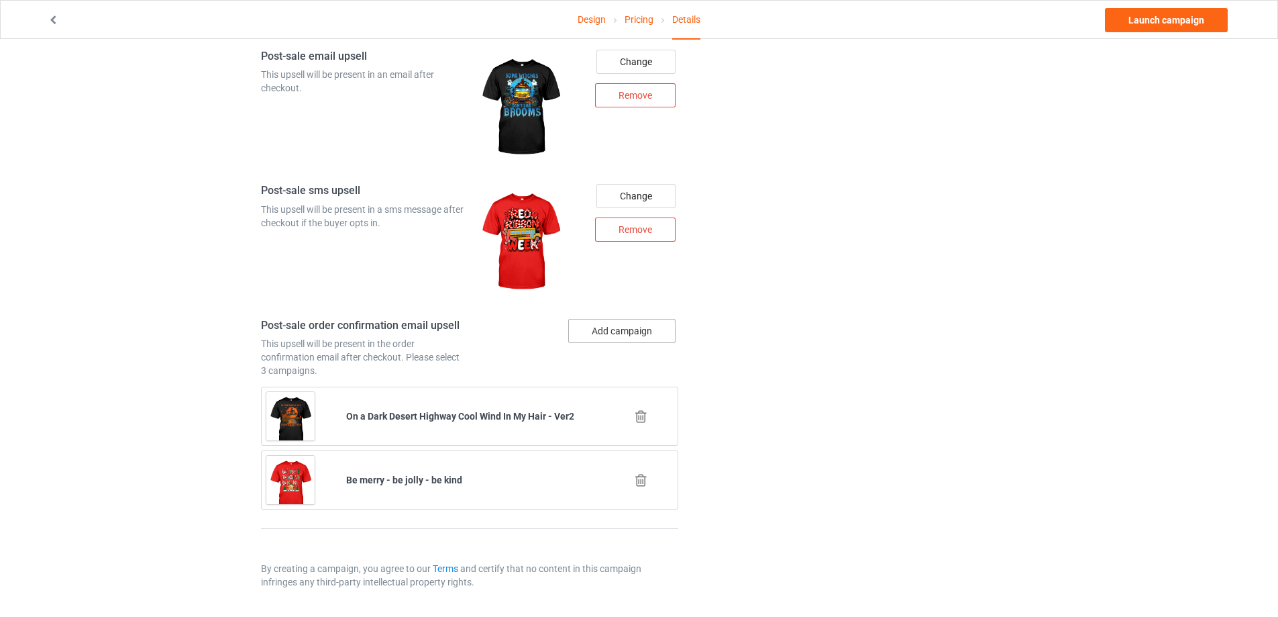
click at [624, 338] on button "Add campaign" at bounding box center [621, 331] width 107 height 24
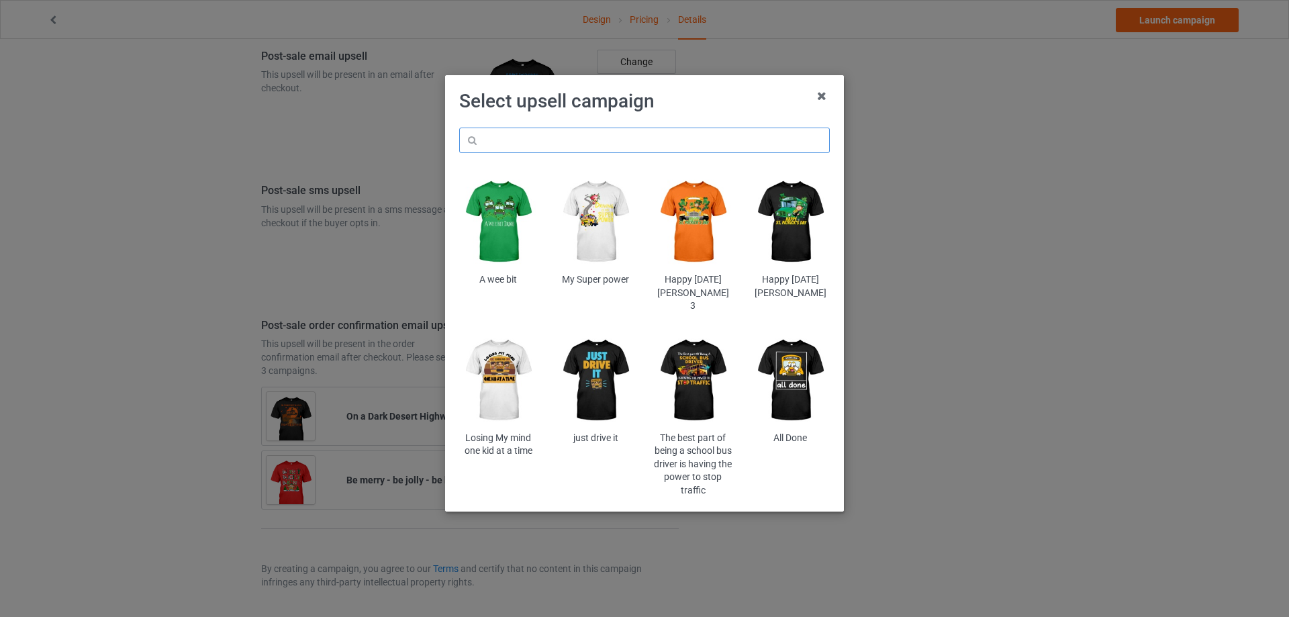
click at [587, 142] on input "text" at bounding box center [644, 141] width 370 height 26
paste input "halot"
type input "halot"
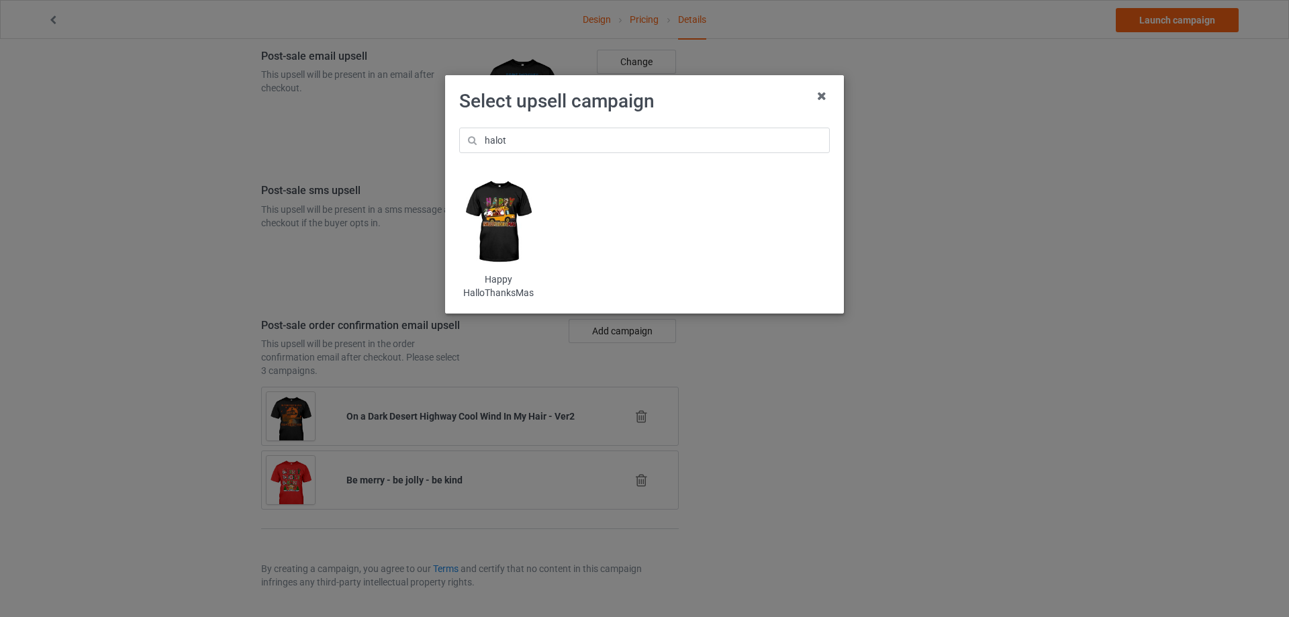
click at [490, 203] on img at bounding box center [498, 222] width 79 height 98
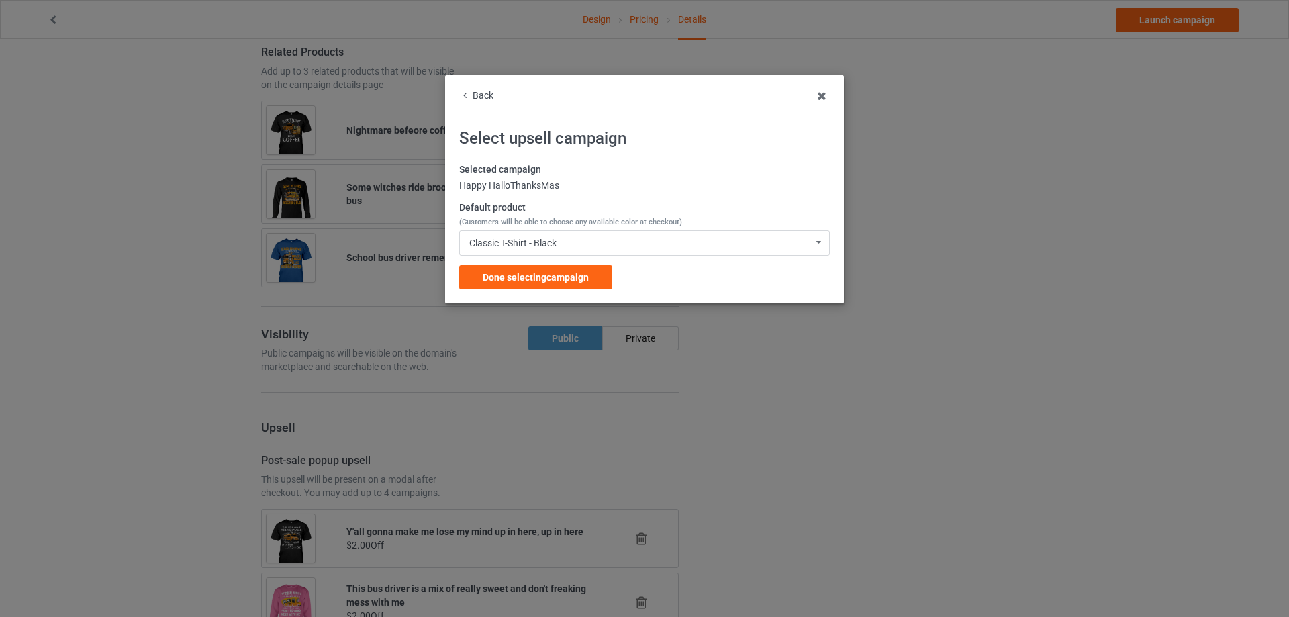
scroll to position [1603, 0]
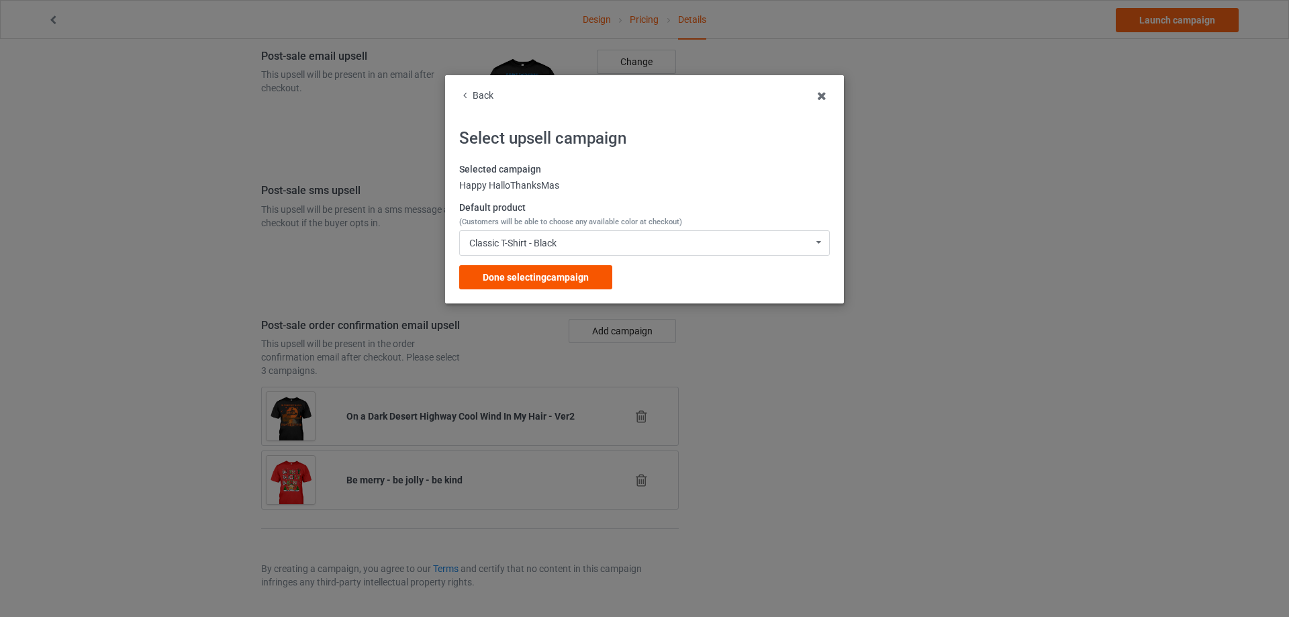
click at [515, 272] on span "Done selecting campaign" at bounding box center [536, 277] width 106 height 11
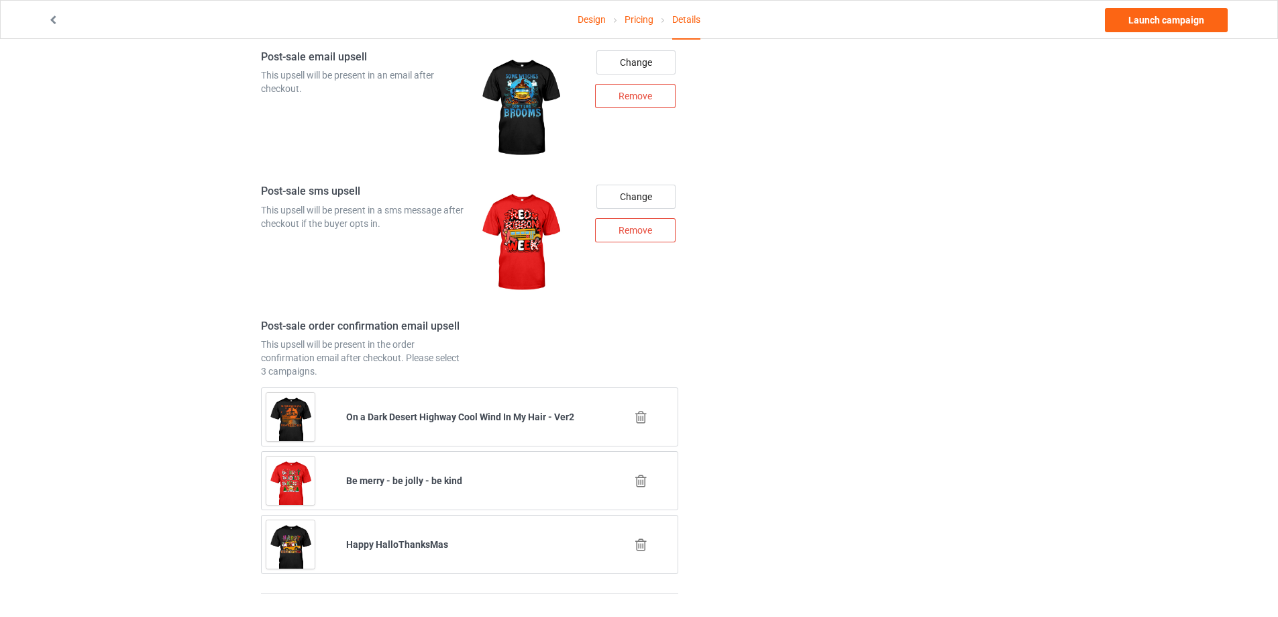
scroll to position [1666, 0]
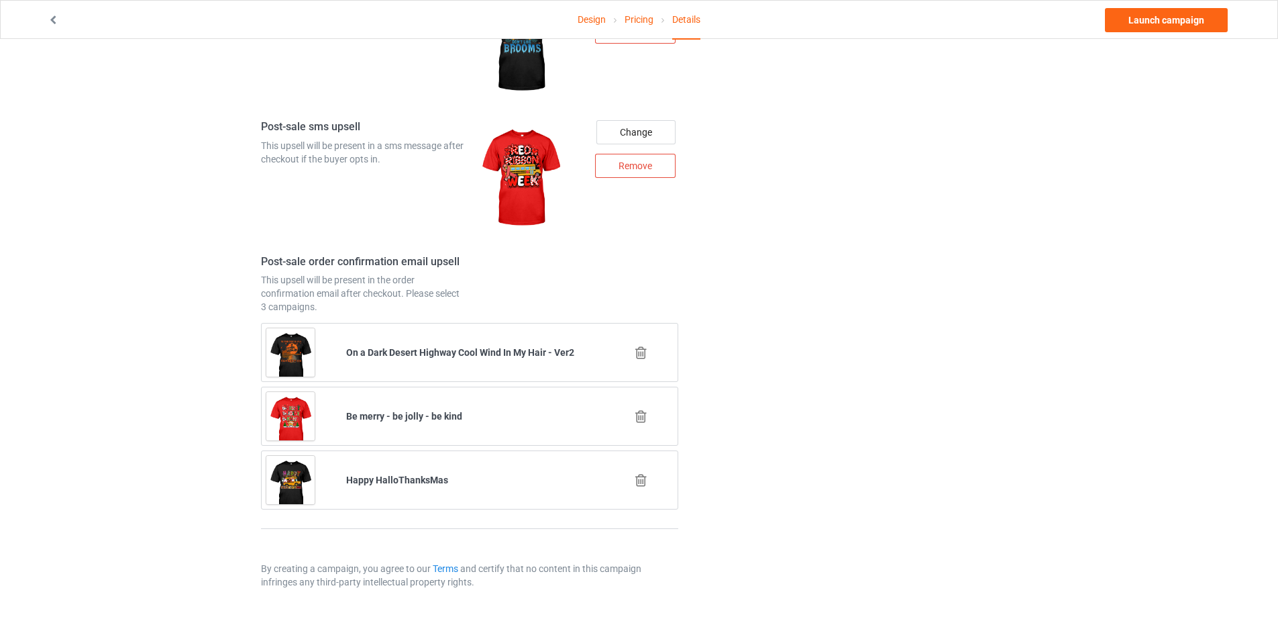
click at [641, 355] on icon at bounding box center [641, 353] width 17 height 14
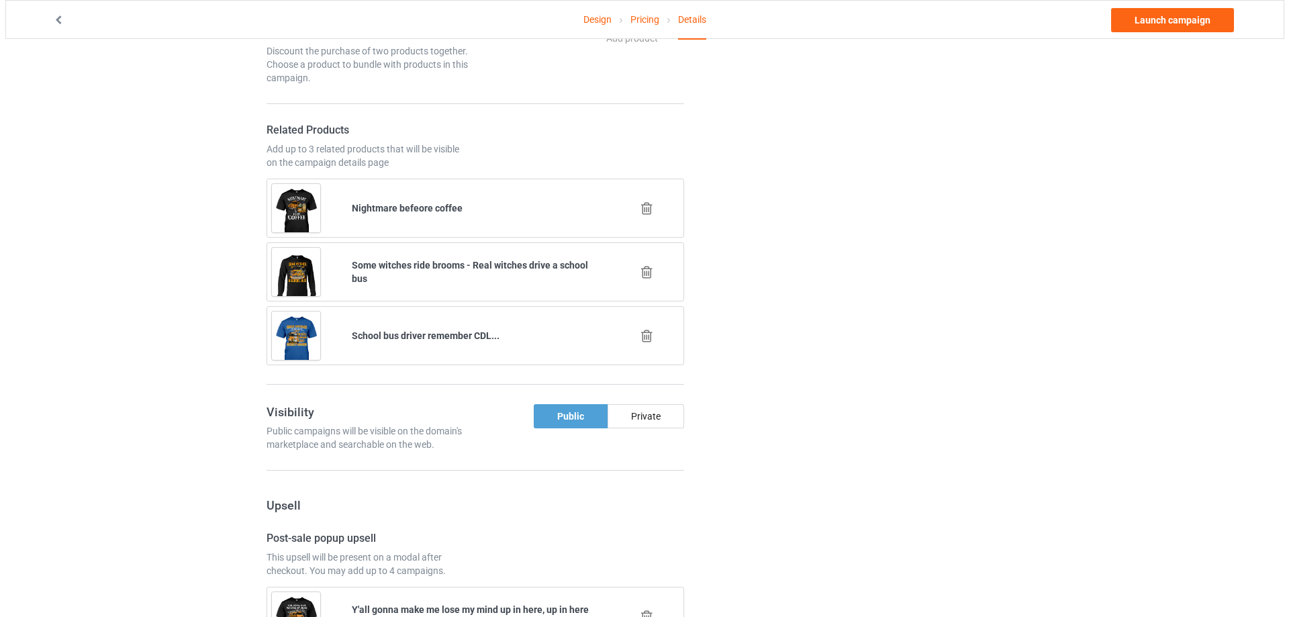
scroll to position [1603, 0]
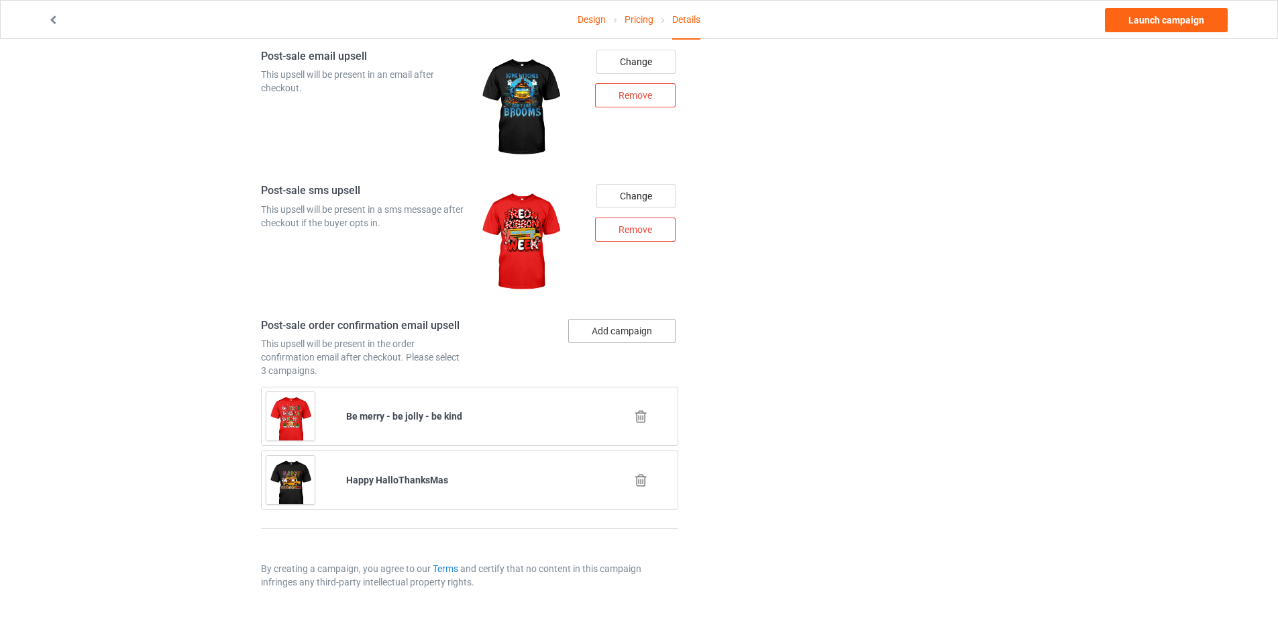
click at [627, 323] on button "Add campaign" at bounding box center [621, 331] width 107 height 24
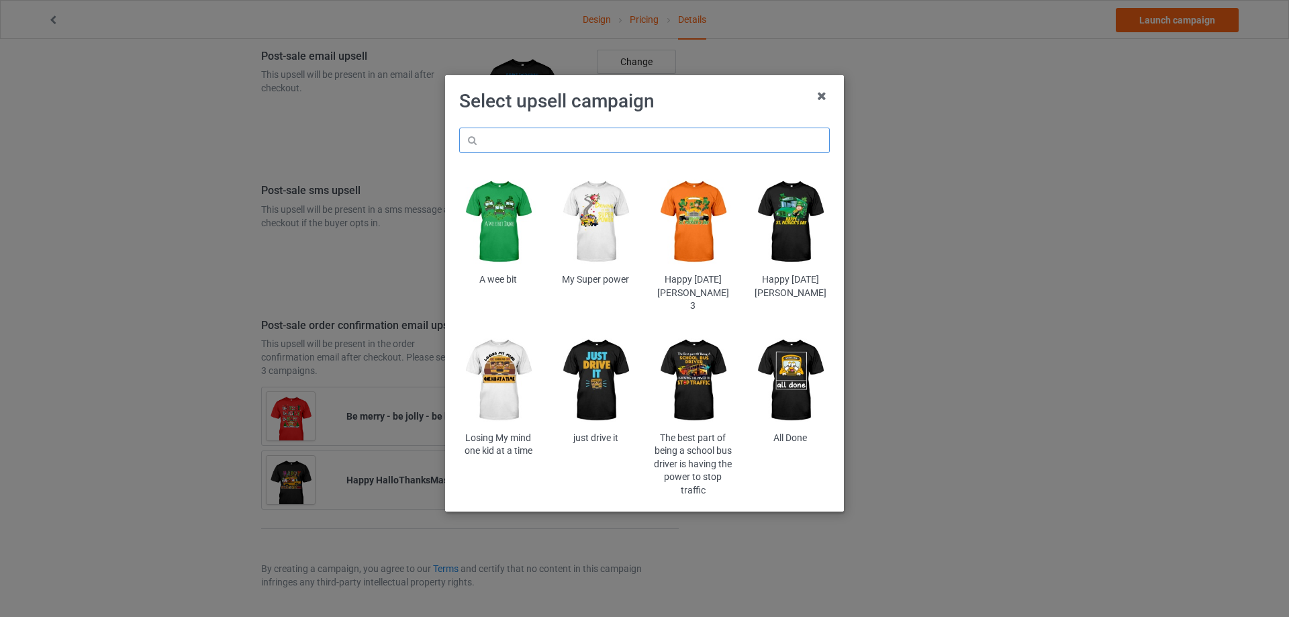
click at [572, 144] on input "text" at bounding box center [644, 141] width 370 height 26
paste input "You can't scare me -"
type input "You can't scare me -"
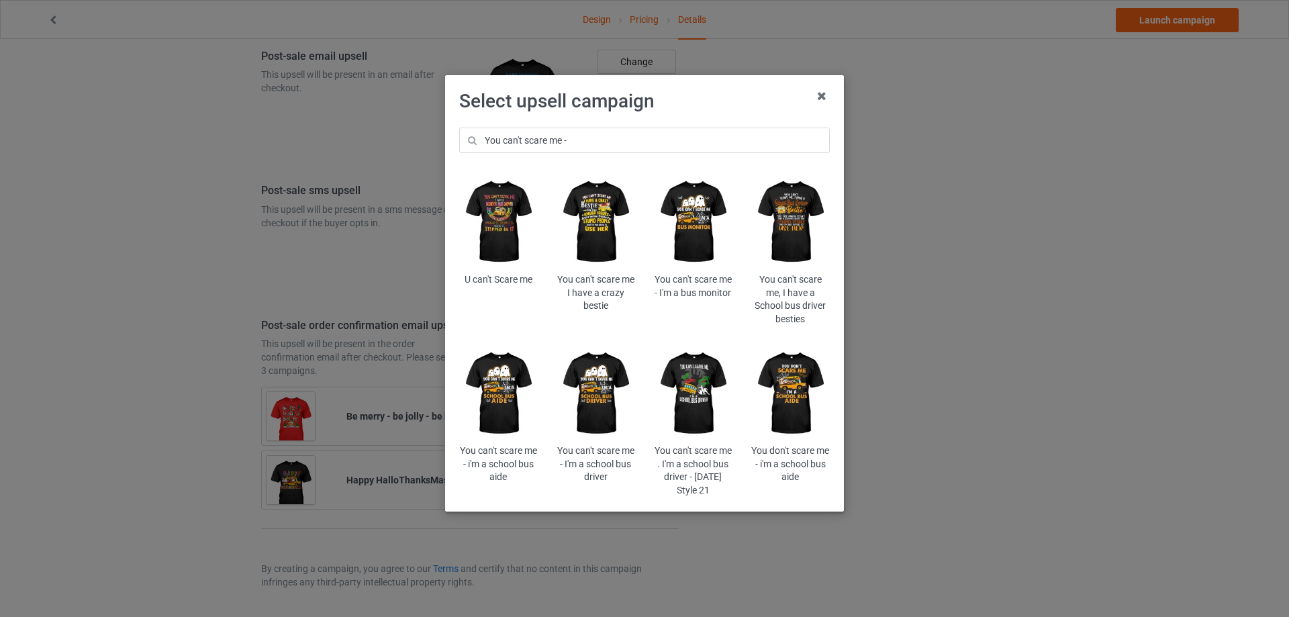
click at [600, 401] on img at bounding box center [595, 393] width 79 height 98
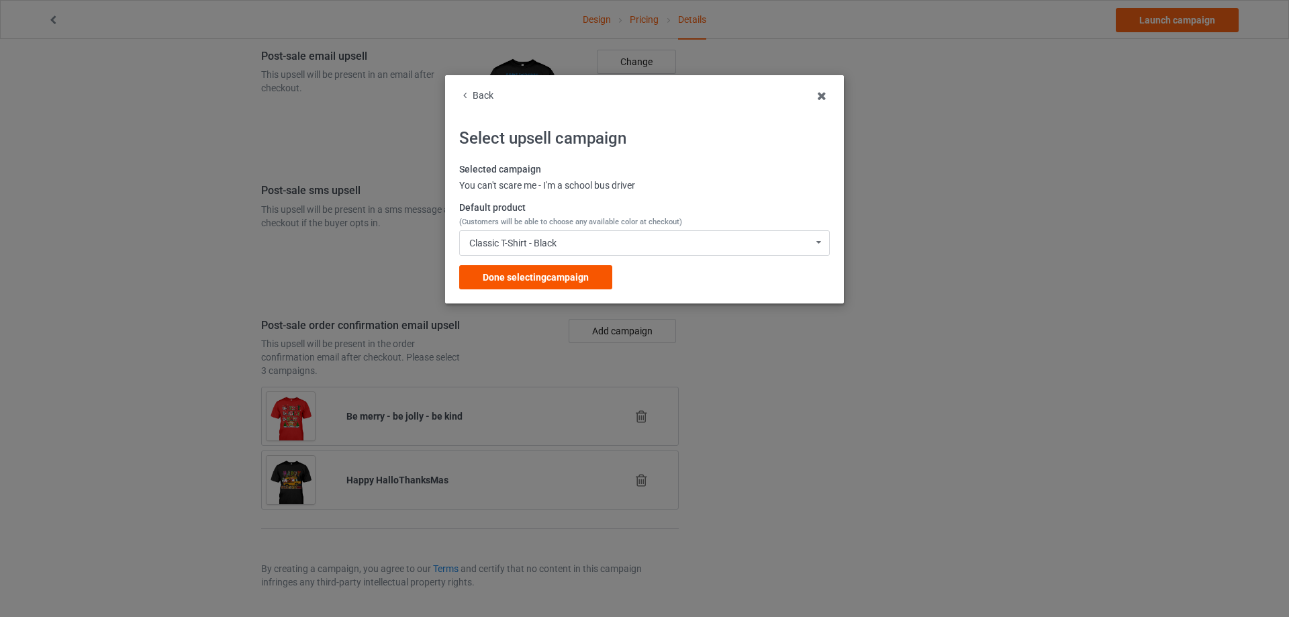
click at [544, 275] on span "Done selecting campaign" at bounding box center [536, 277] width 106 height 11
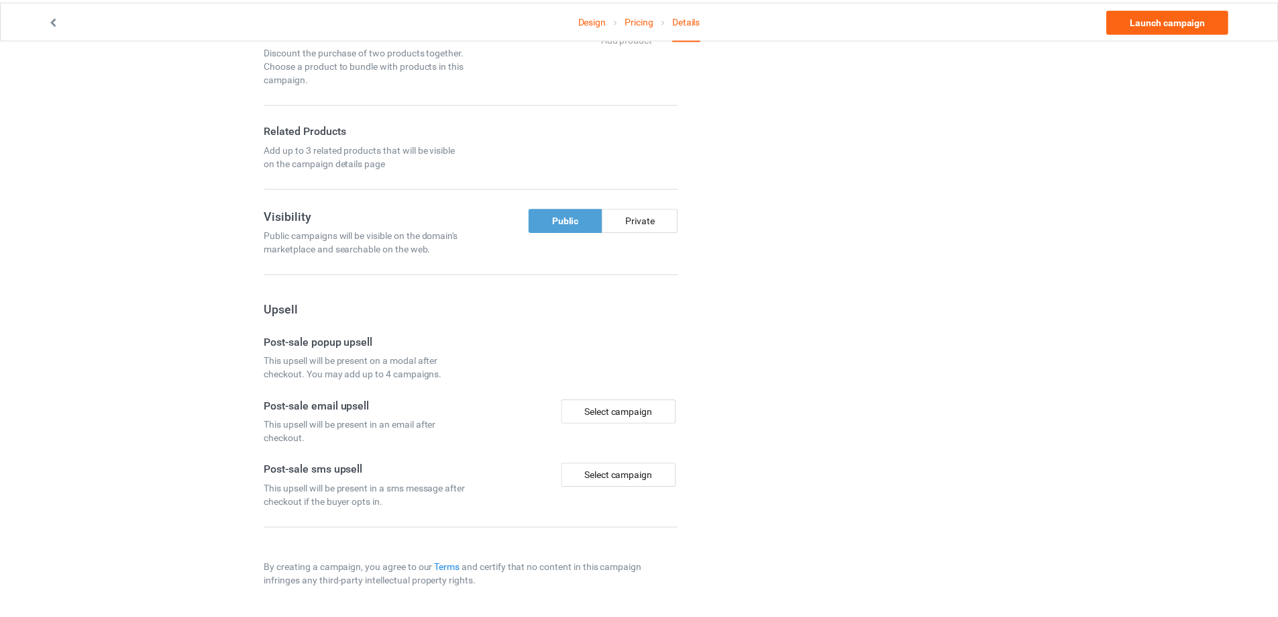
scroll to position [797, 0]
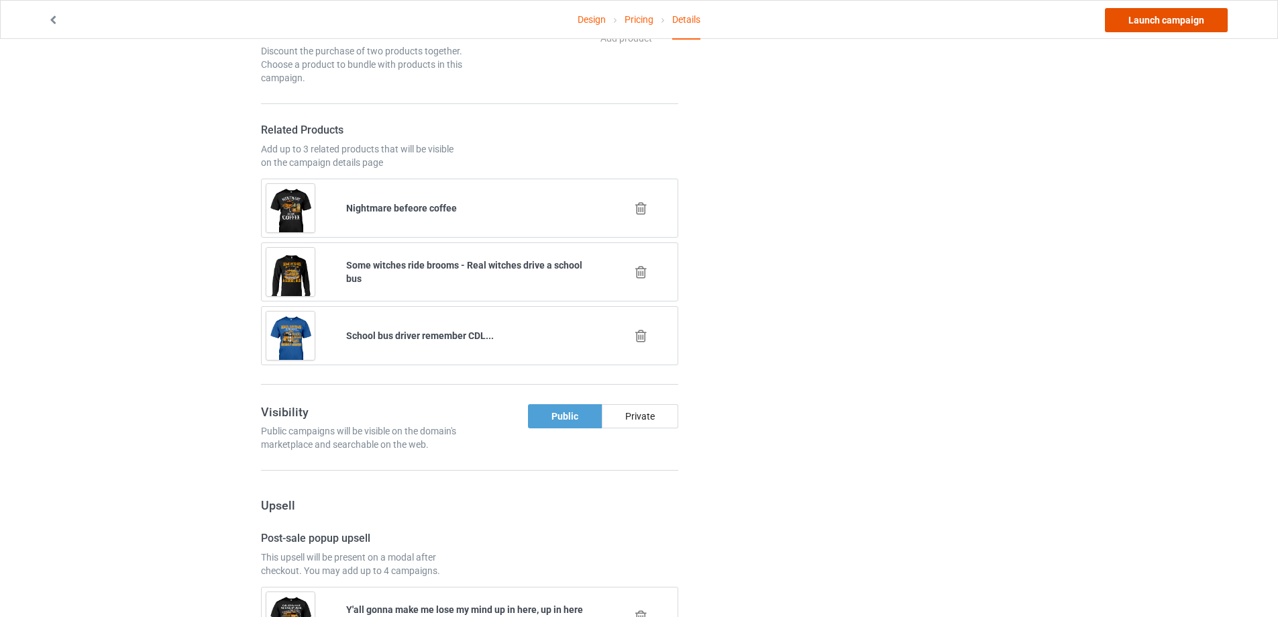
click at [1130, 18] on link "Launch campaign" at bounding box center [1166, 20] width 123 height 24
